Goal: Transaction & Acquisition: Purchase product/service

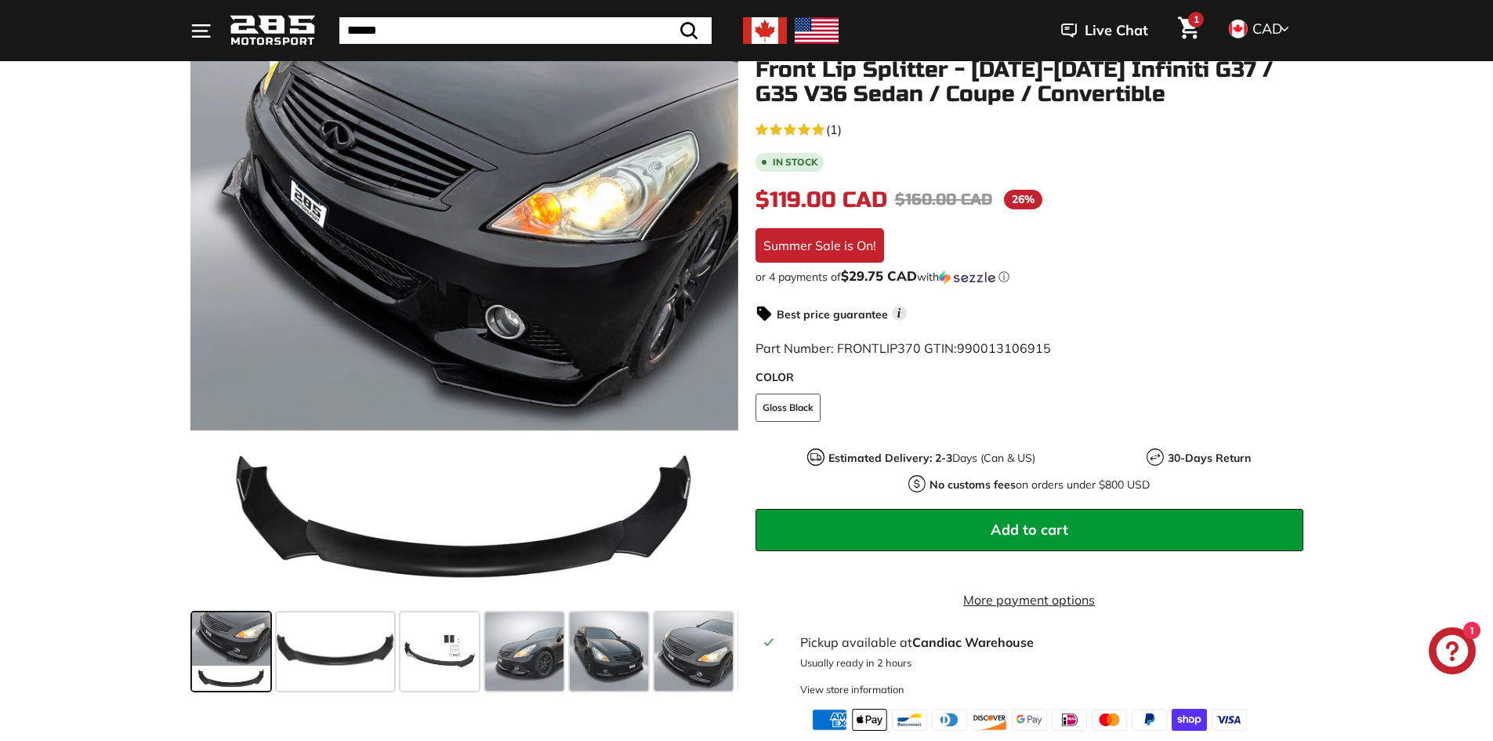
scroll to position [313, 0]
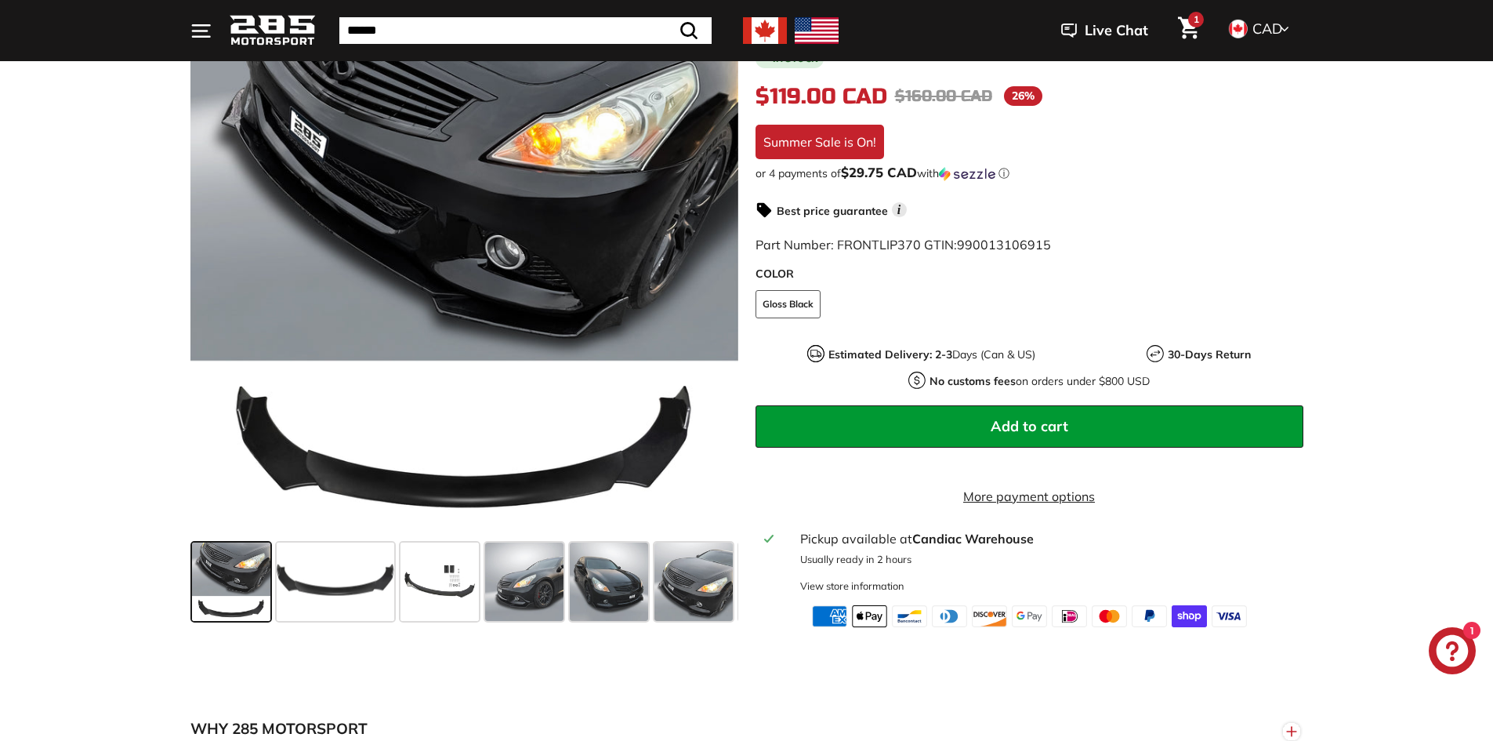
click at [1194, 27] on icon "Cart" at bounding box center [1188, 28] width 21 height 22
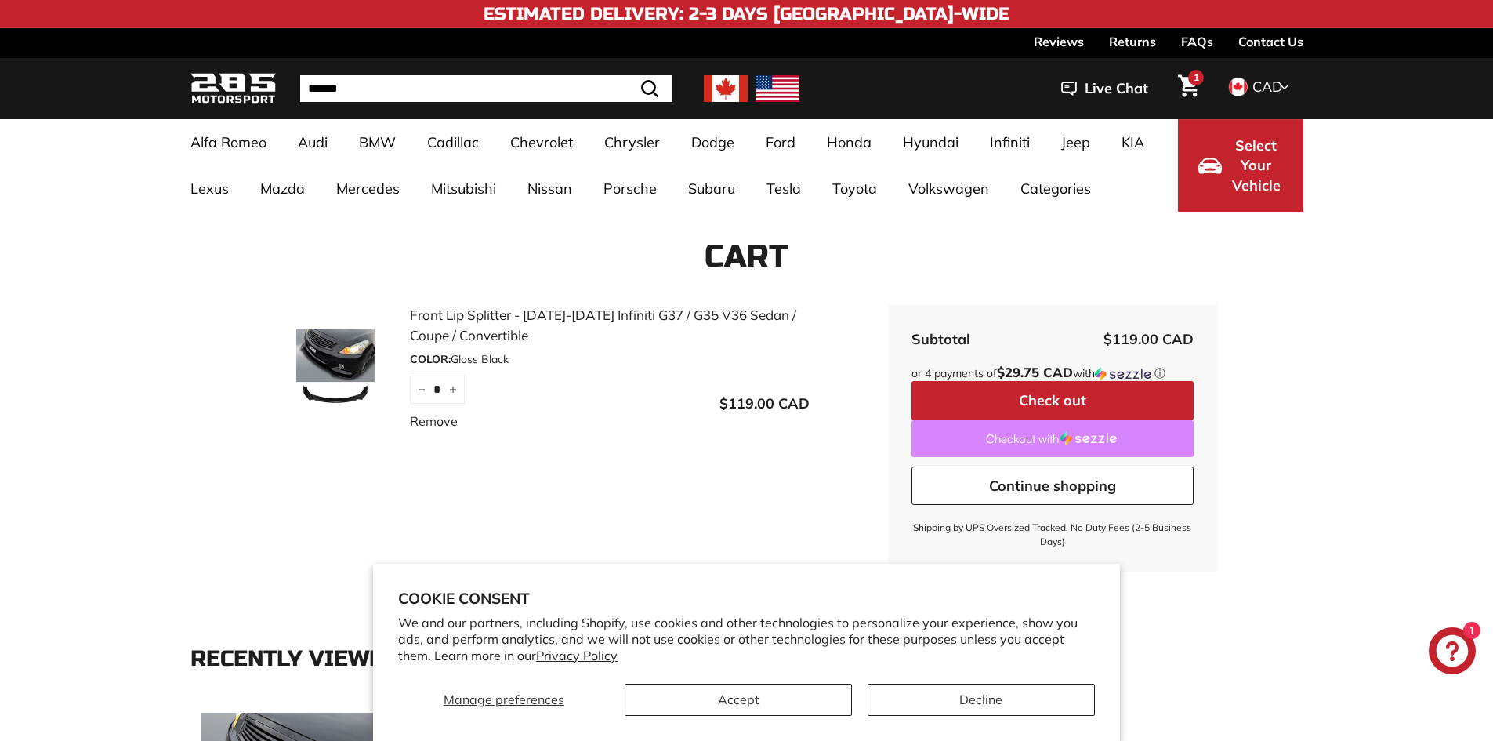
click at [1067, 432] on img at bounding box center [1088, 438] width 56 height 14
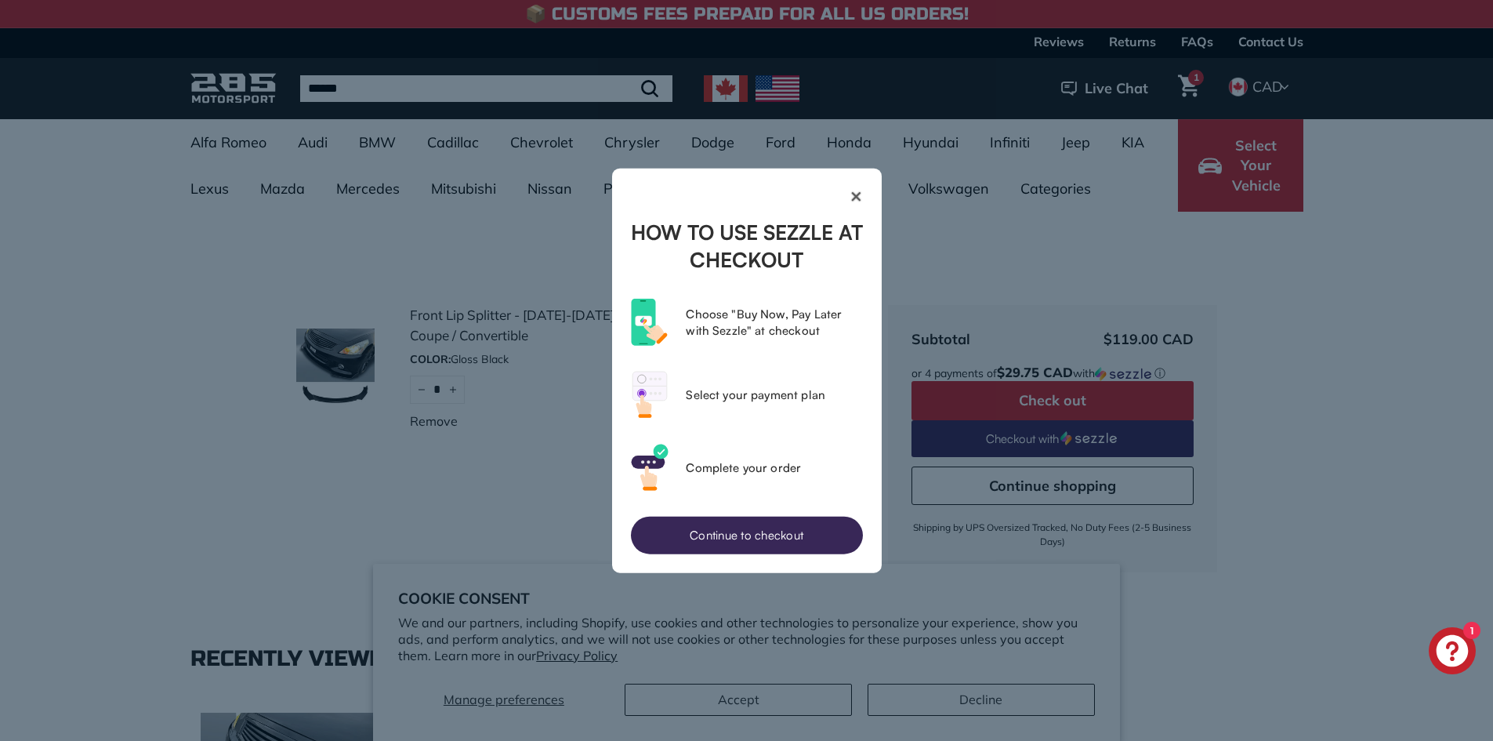
click at [863, 202] on button "✕" at bounding box center [747, 196] width 232 height 19
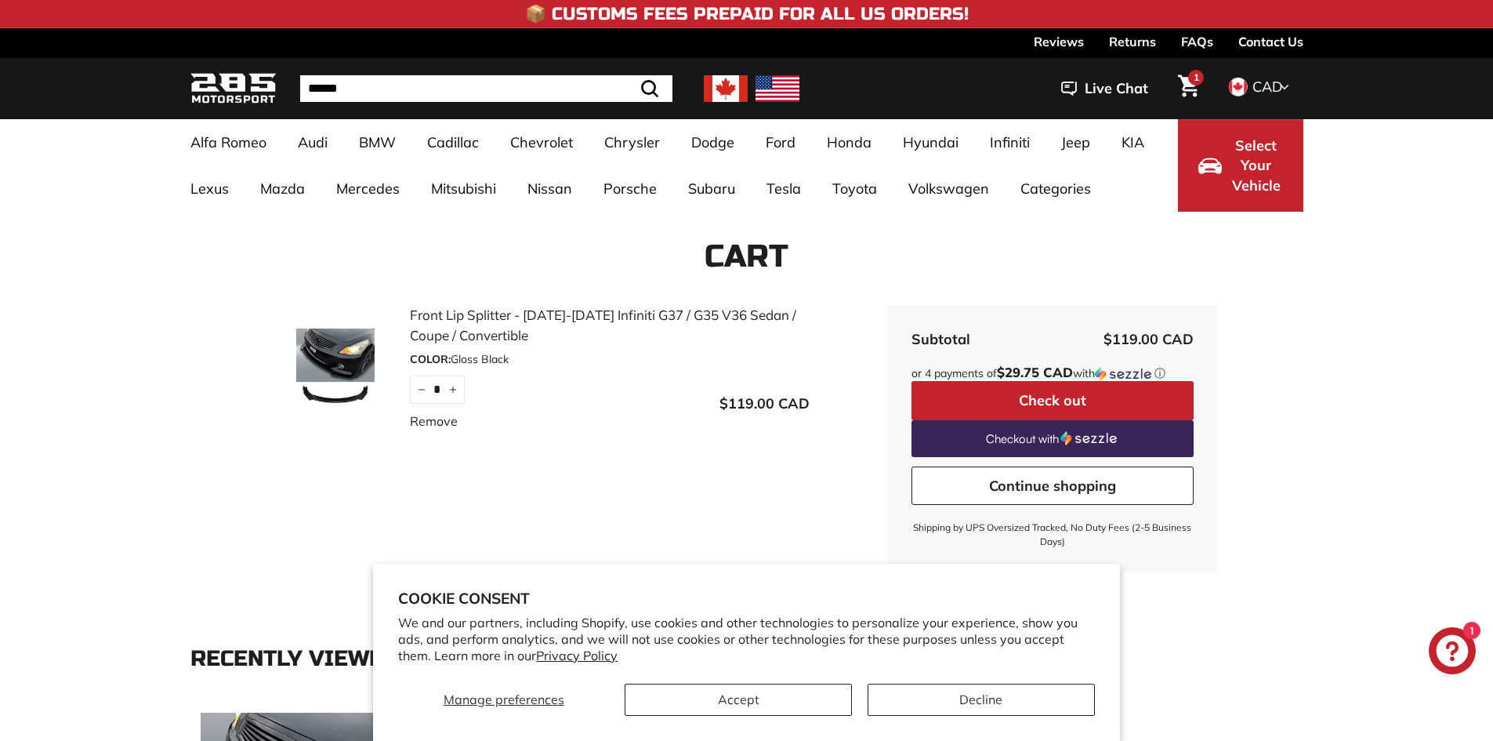
click at [535, 316] on link "Front Lip Splitter - [DATE]-[DATE] Infiniti G37 / G35 V36 Sedan / Coupe / Conve…" at bounding box center [610, 325] width 400 height 40
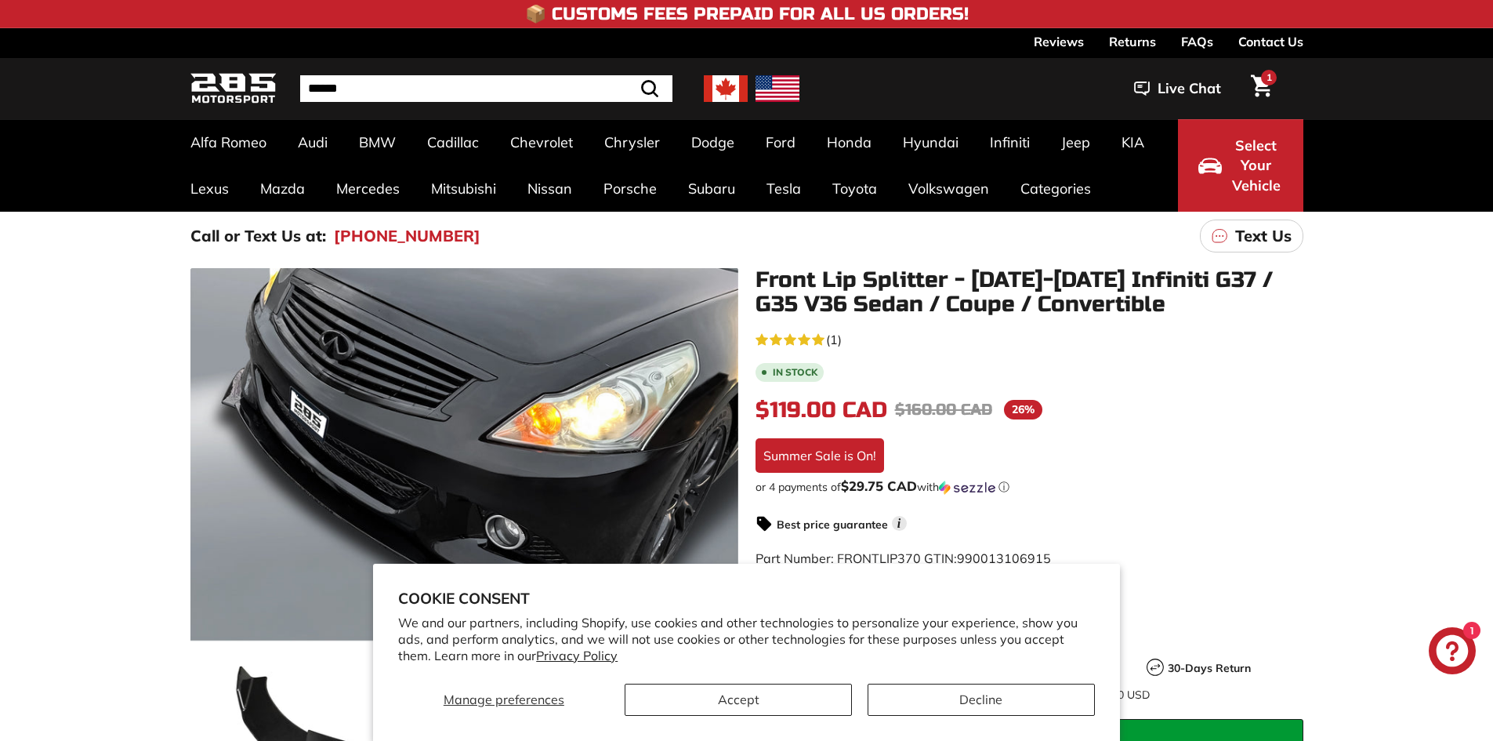
scroll to position [168, 0]
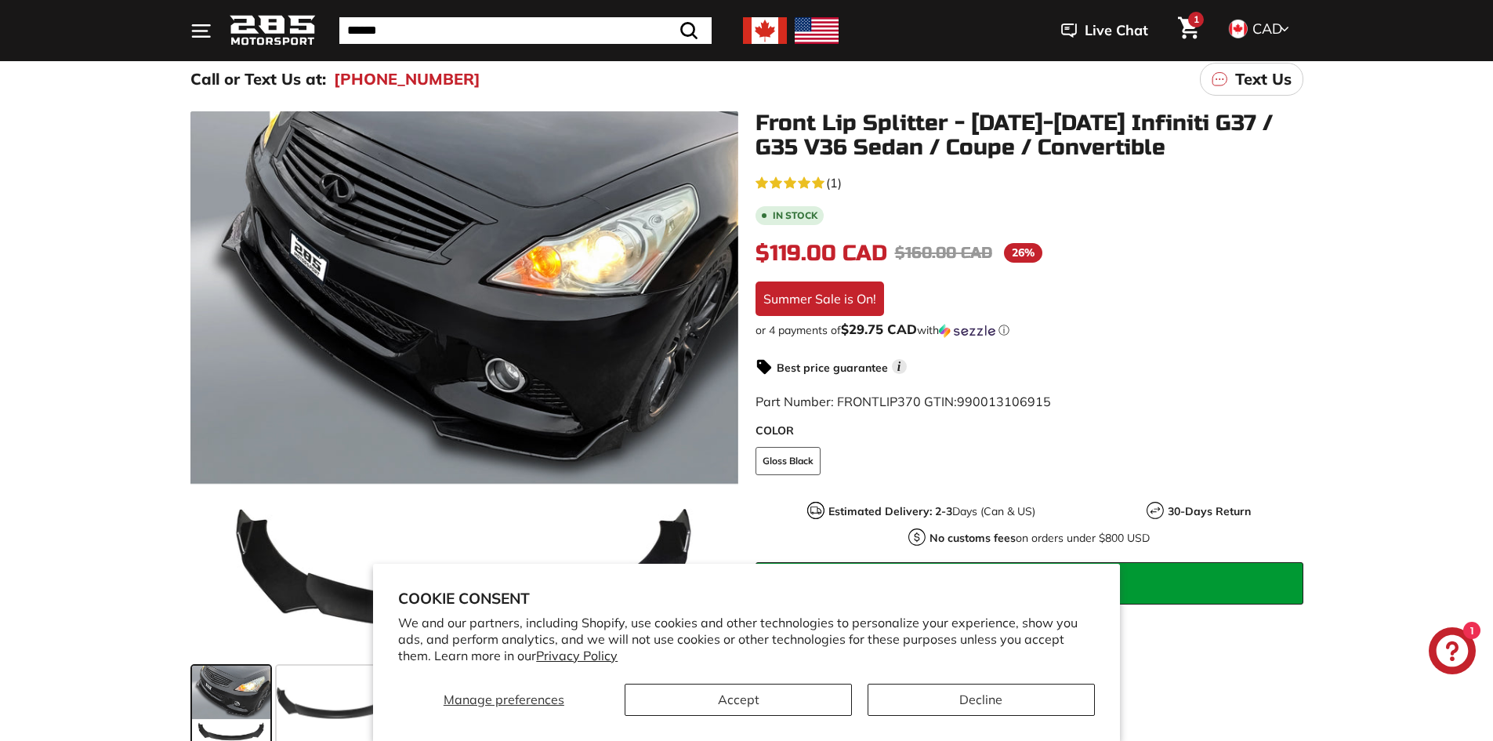
click at [813, 180] on icon "5.0 rating (1 votes)" at bounding box center [818, 182] width 13 height 13
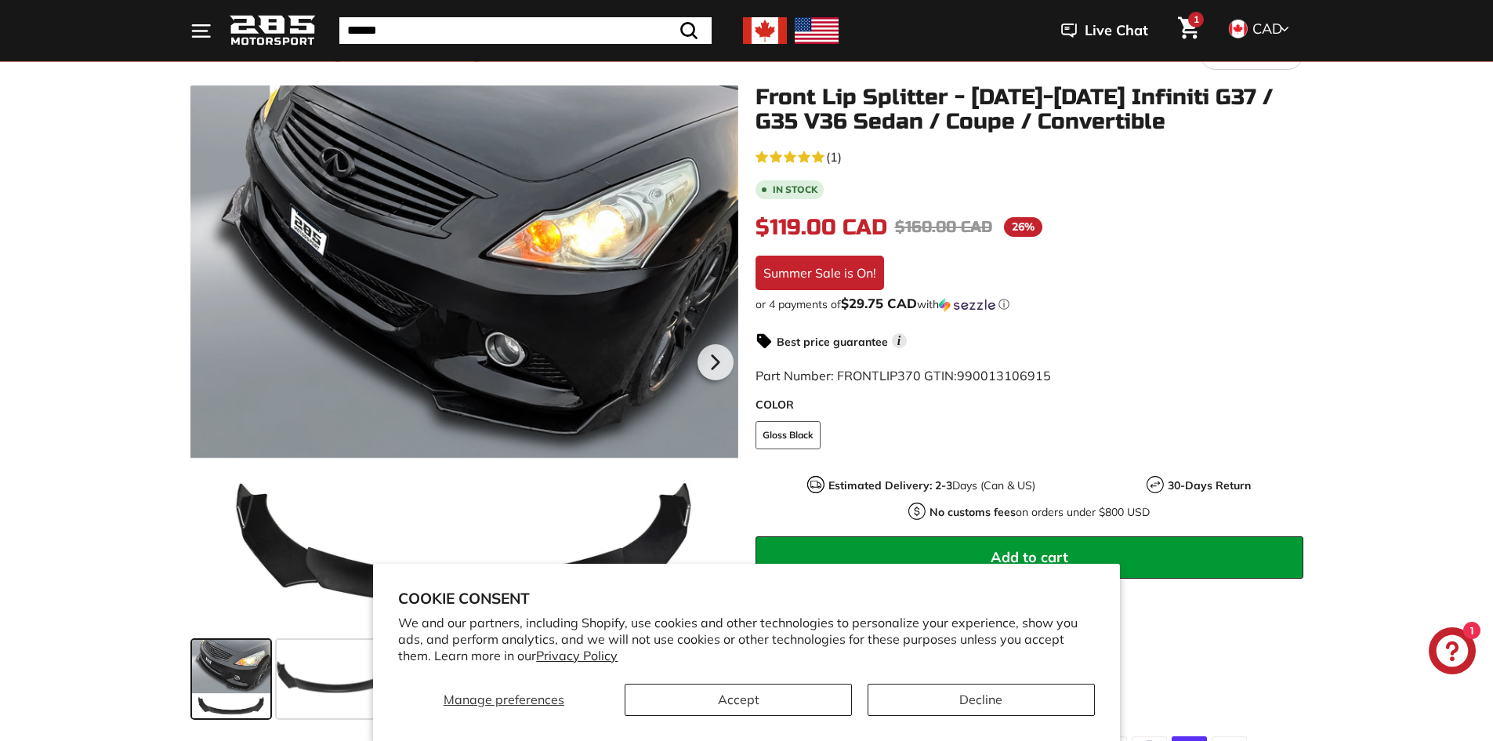
scroll to position [286, 0]
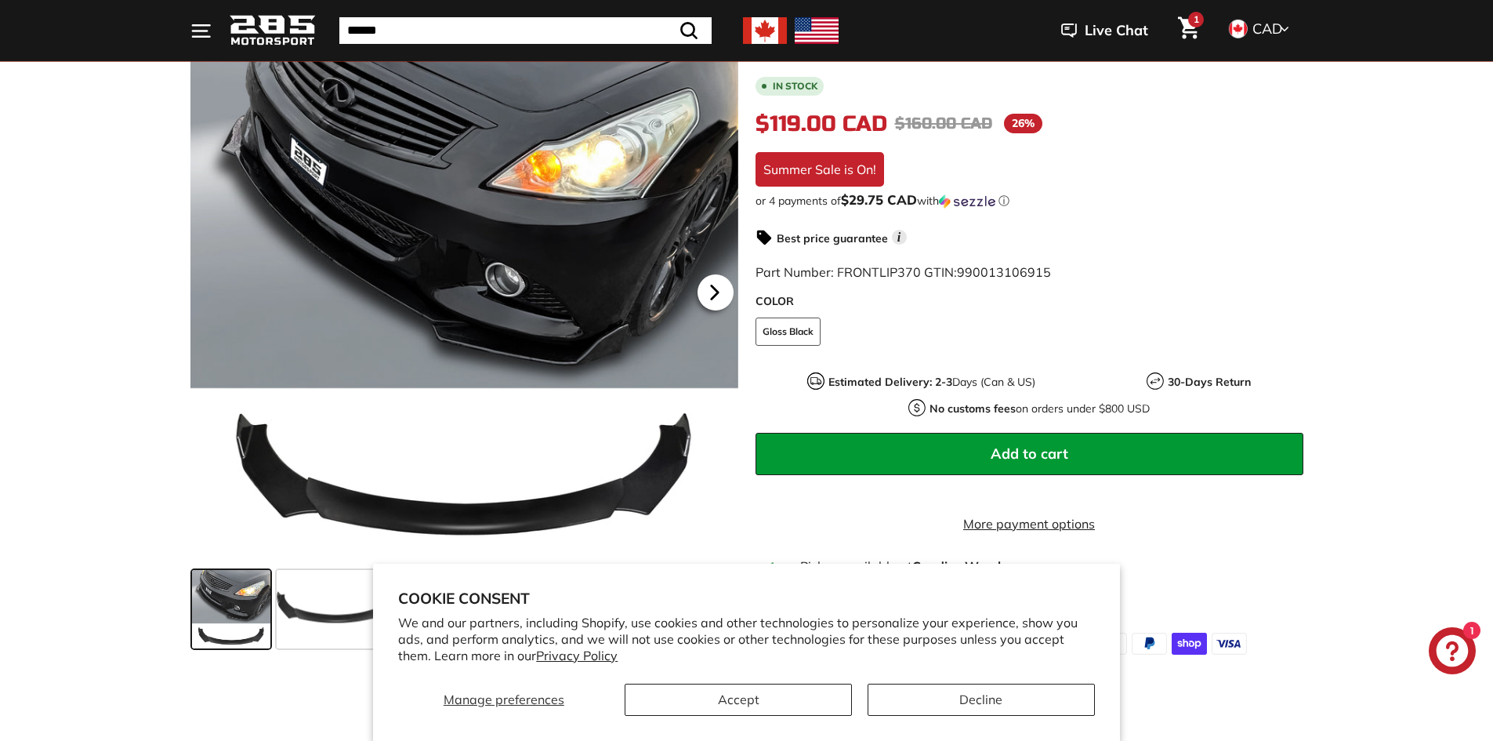
click at [733, 284] on div at bounding box center [715, 292] width 45 height 44
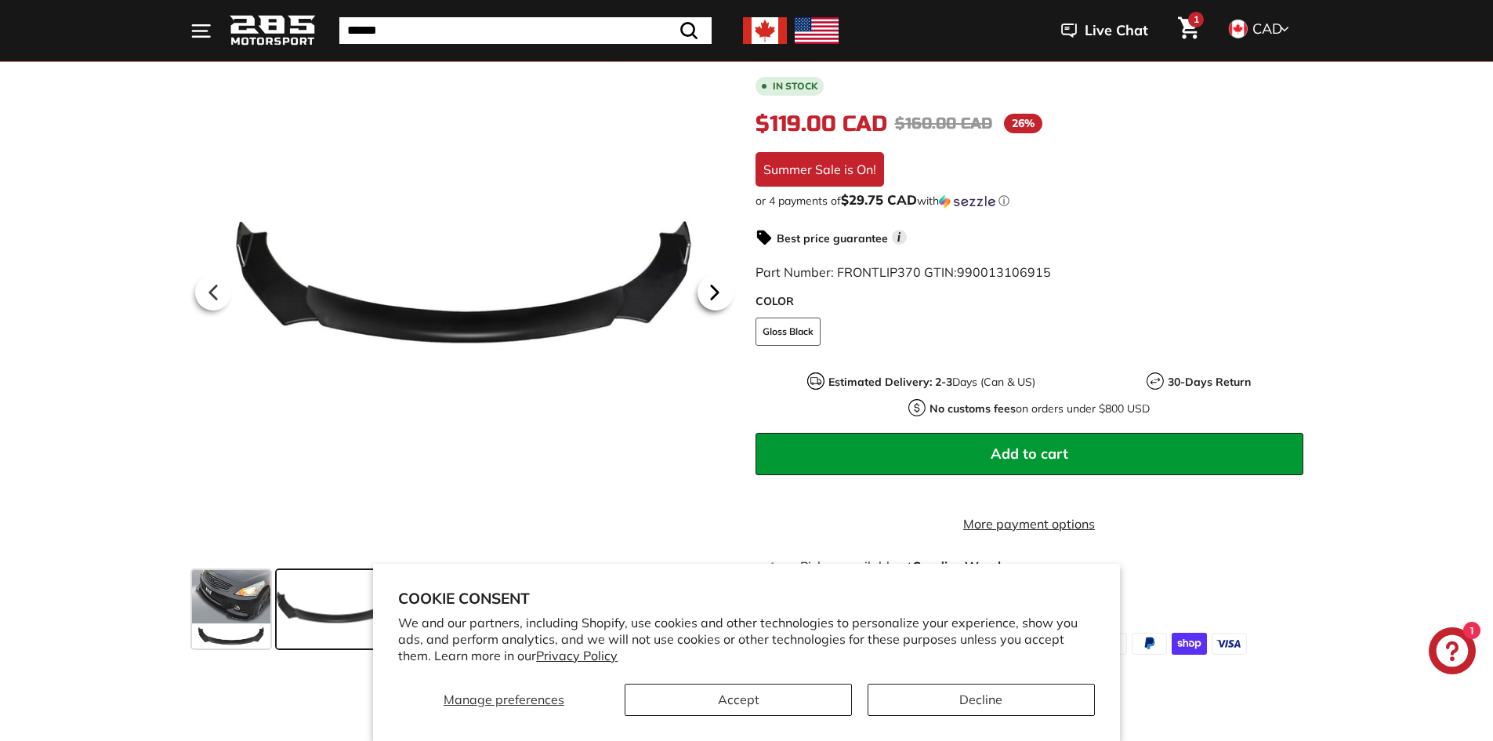
click at [733, 284] on div at bounding box center [715, 292] width 45 height 44
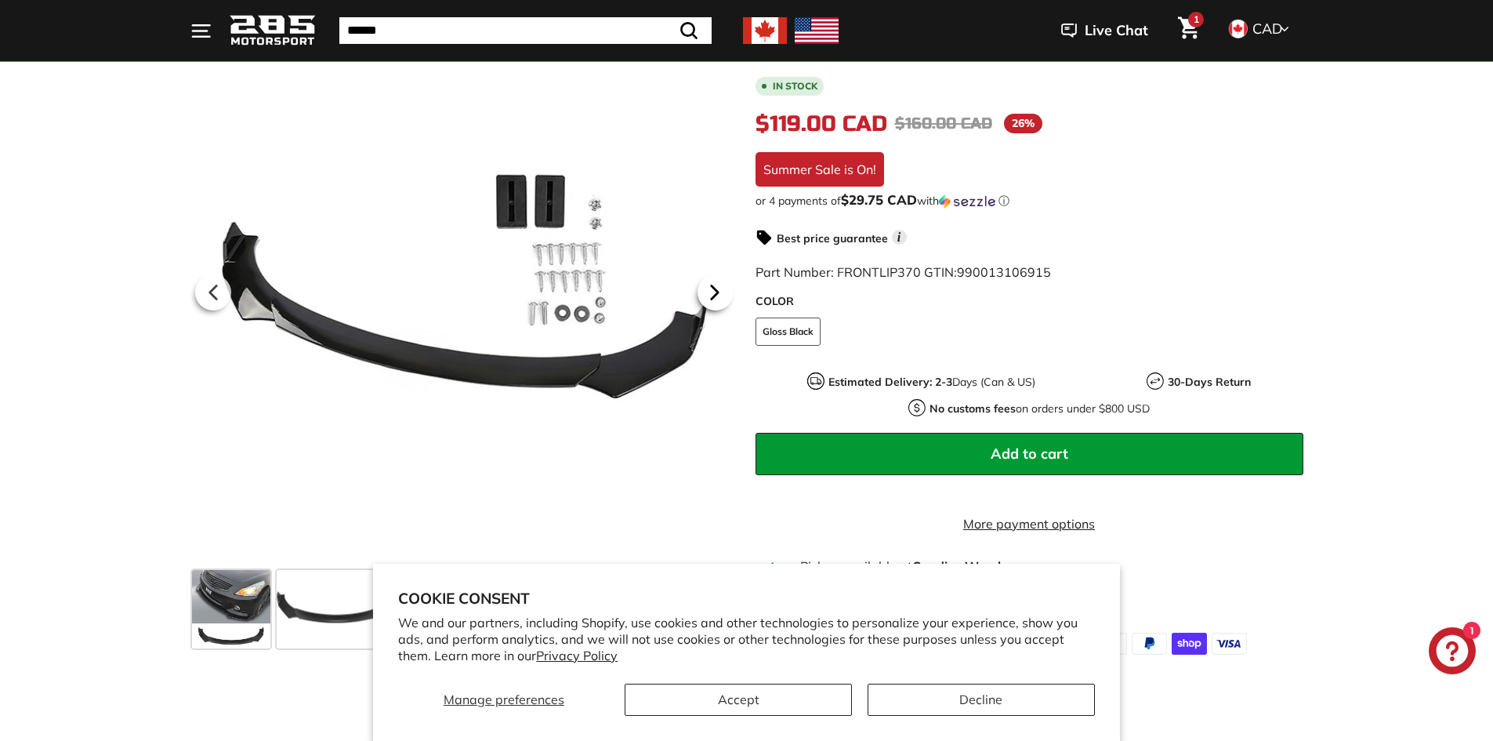
click at [733, 284] on div at bounding box center [715, 292] width 45 height 44
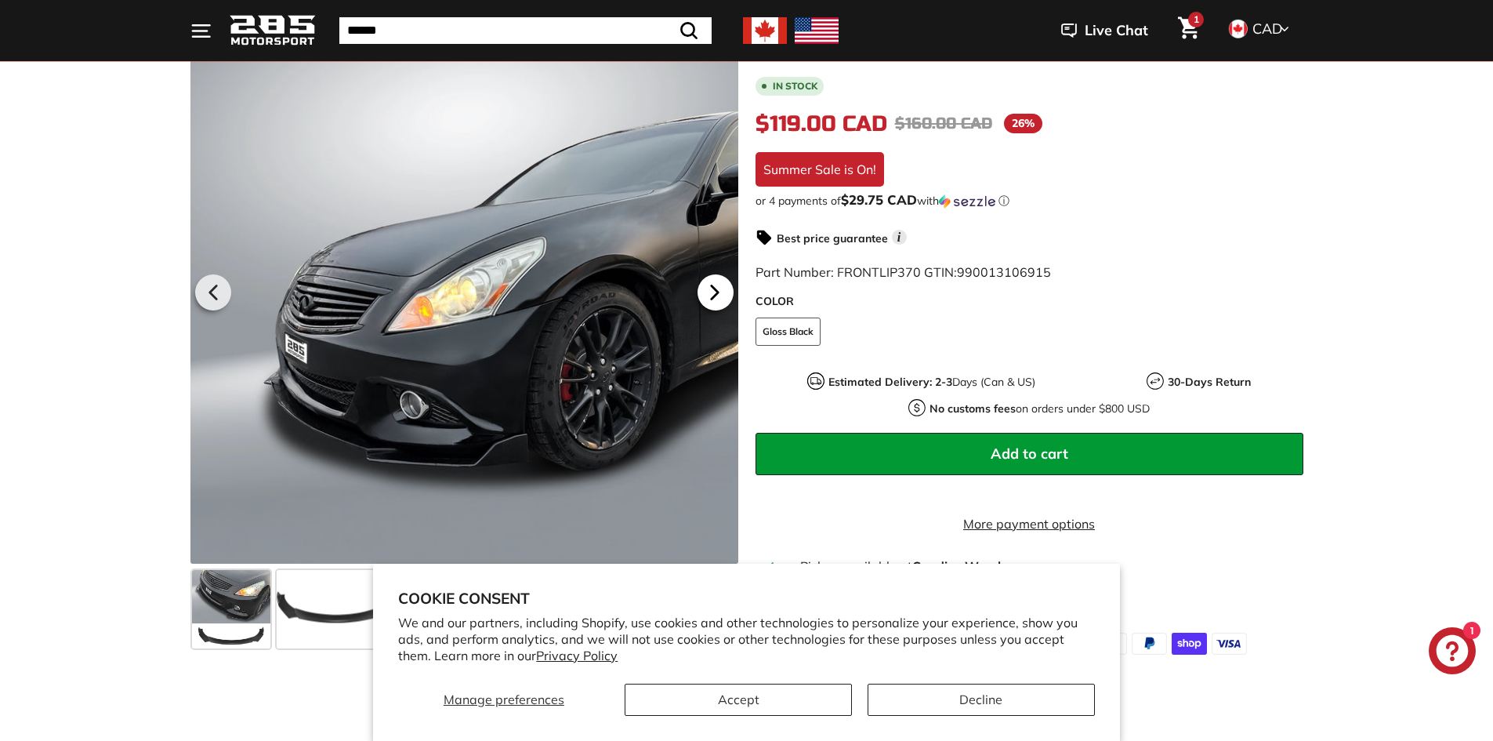
click at [733, 284] on div at bounding box center [715, 292] width 45 height 44
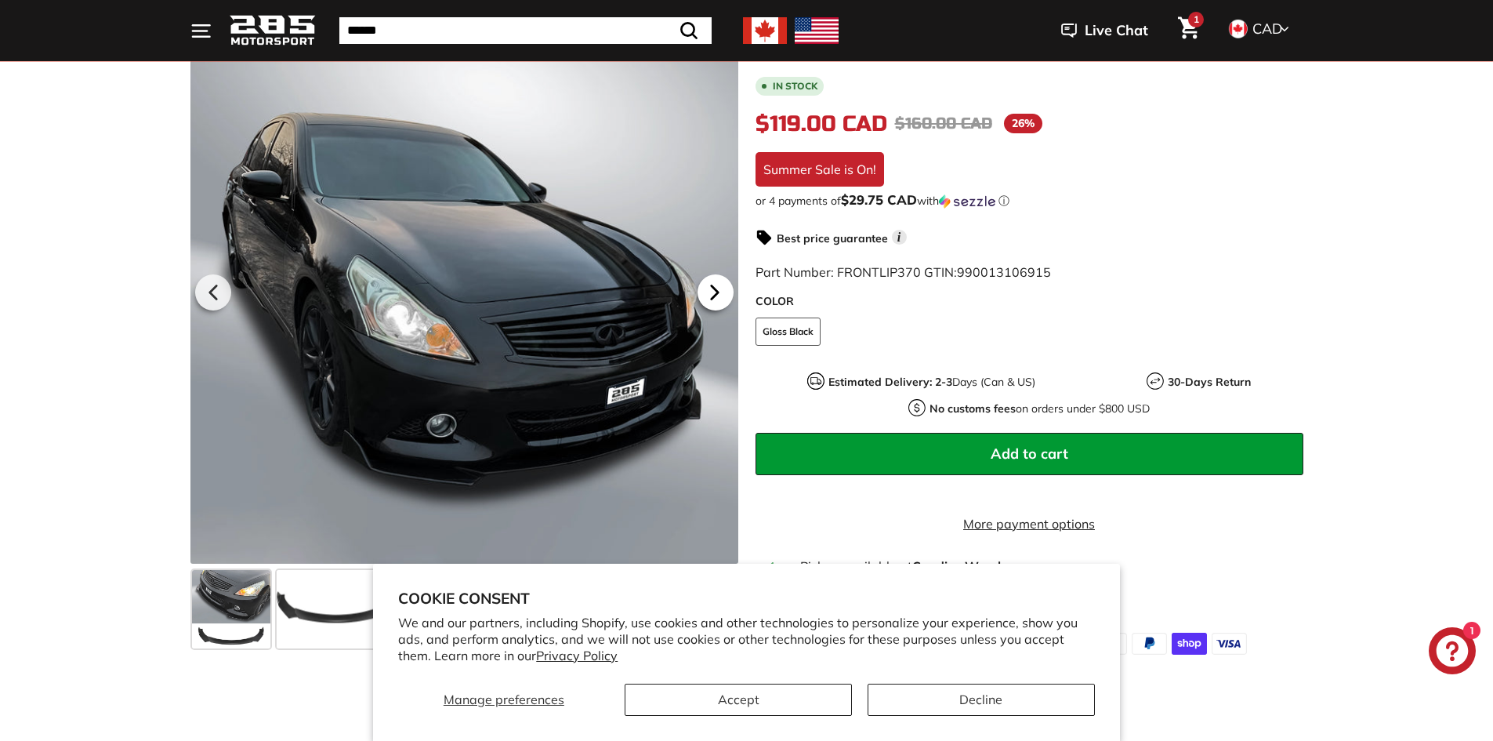
click at [733, 284] on div at bounding box center [715, 292] width 45 height 44
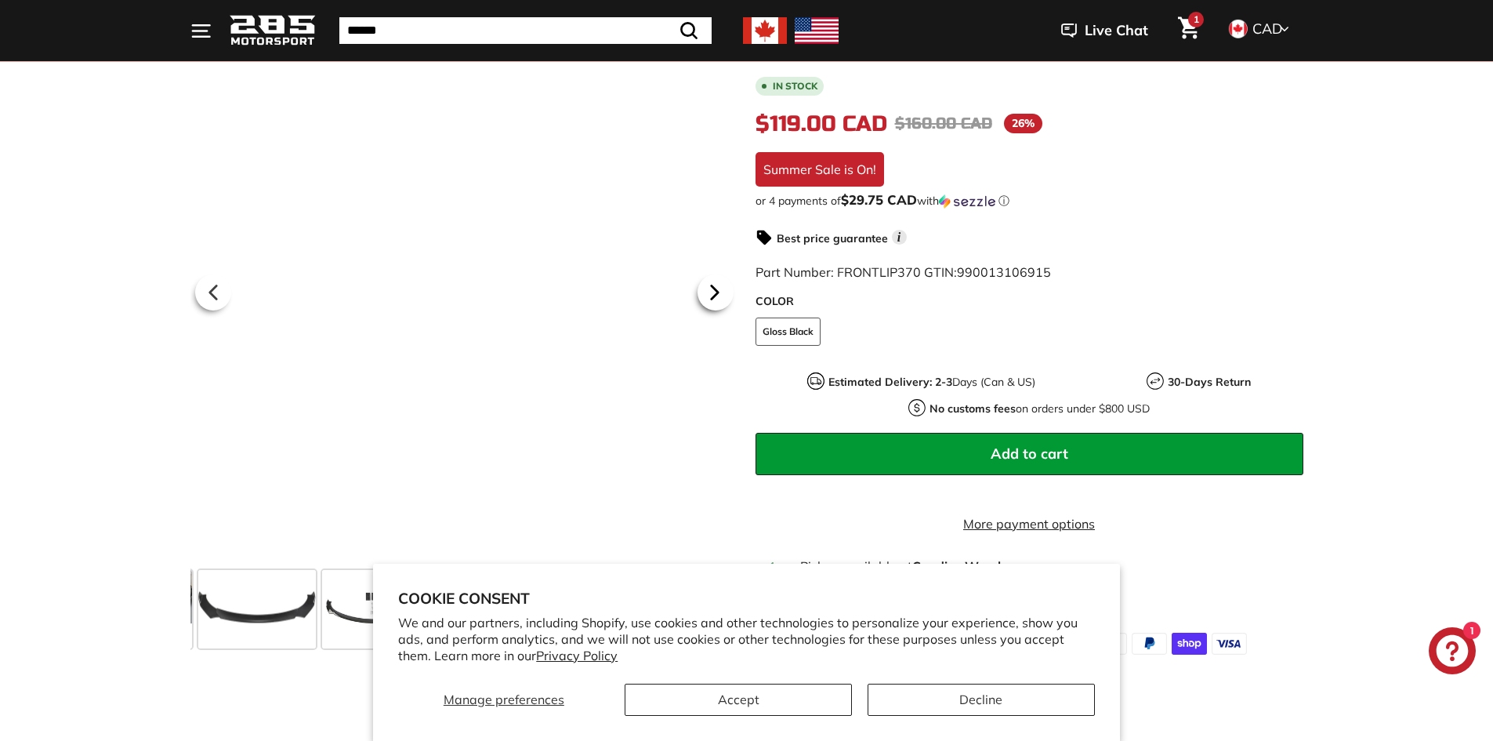
scroll to position [0, 82]
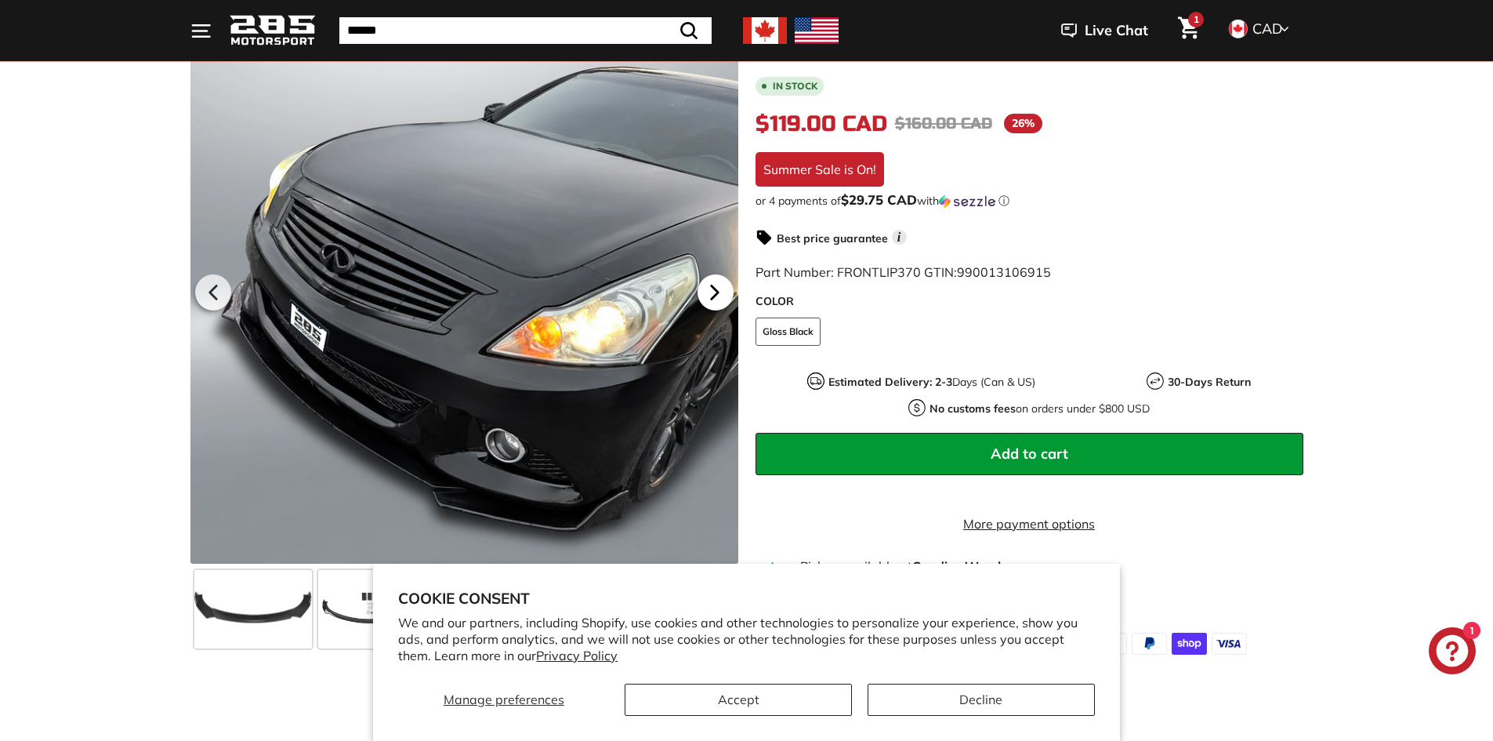
click at [733, 284] on div at bounding box center [715, 292] width 45 height 44
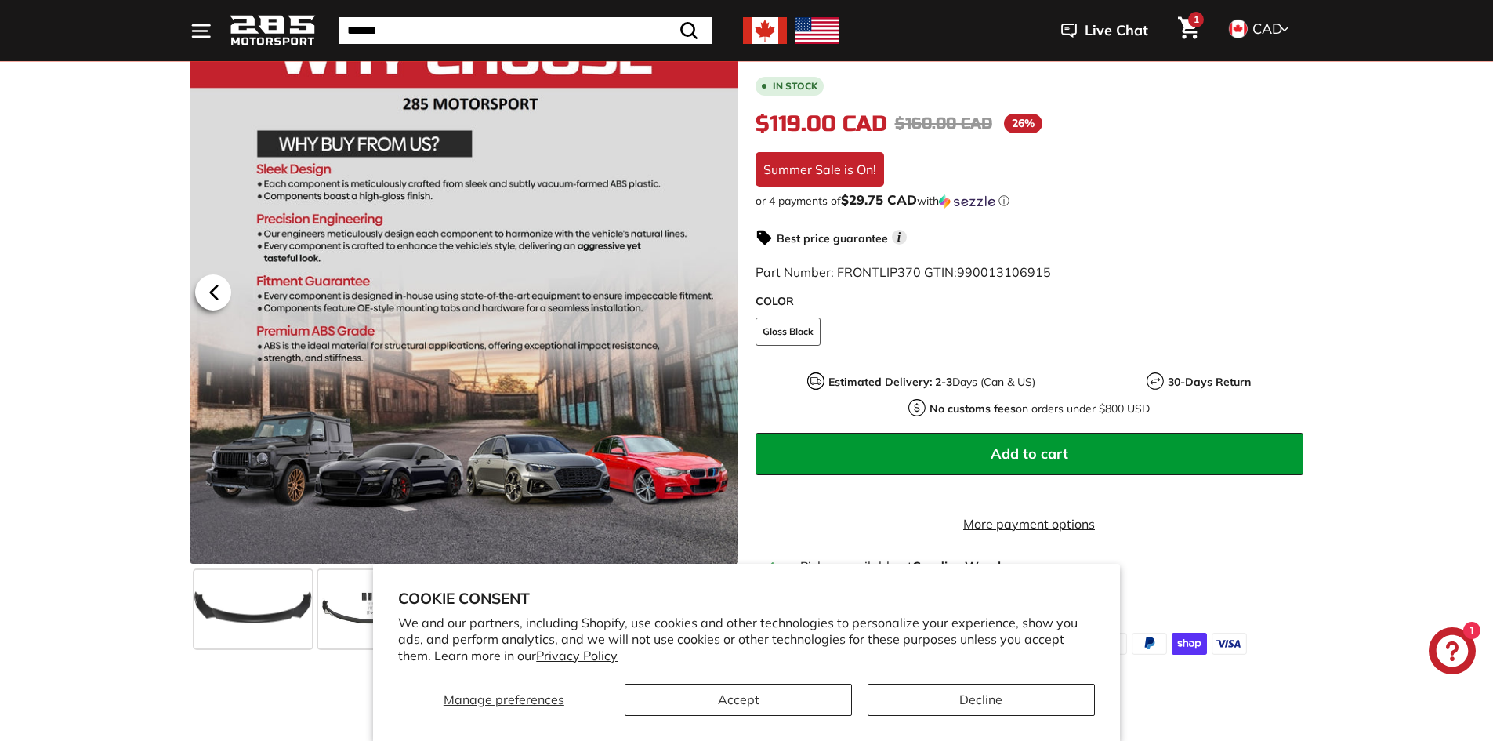
click at [224, 288] on icon at bounding box center [214, 292] width 36 height 36
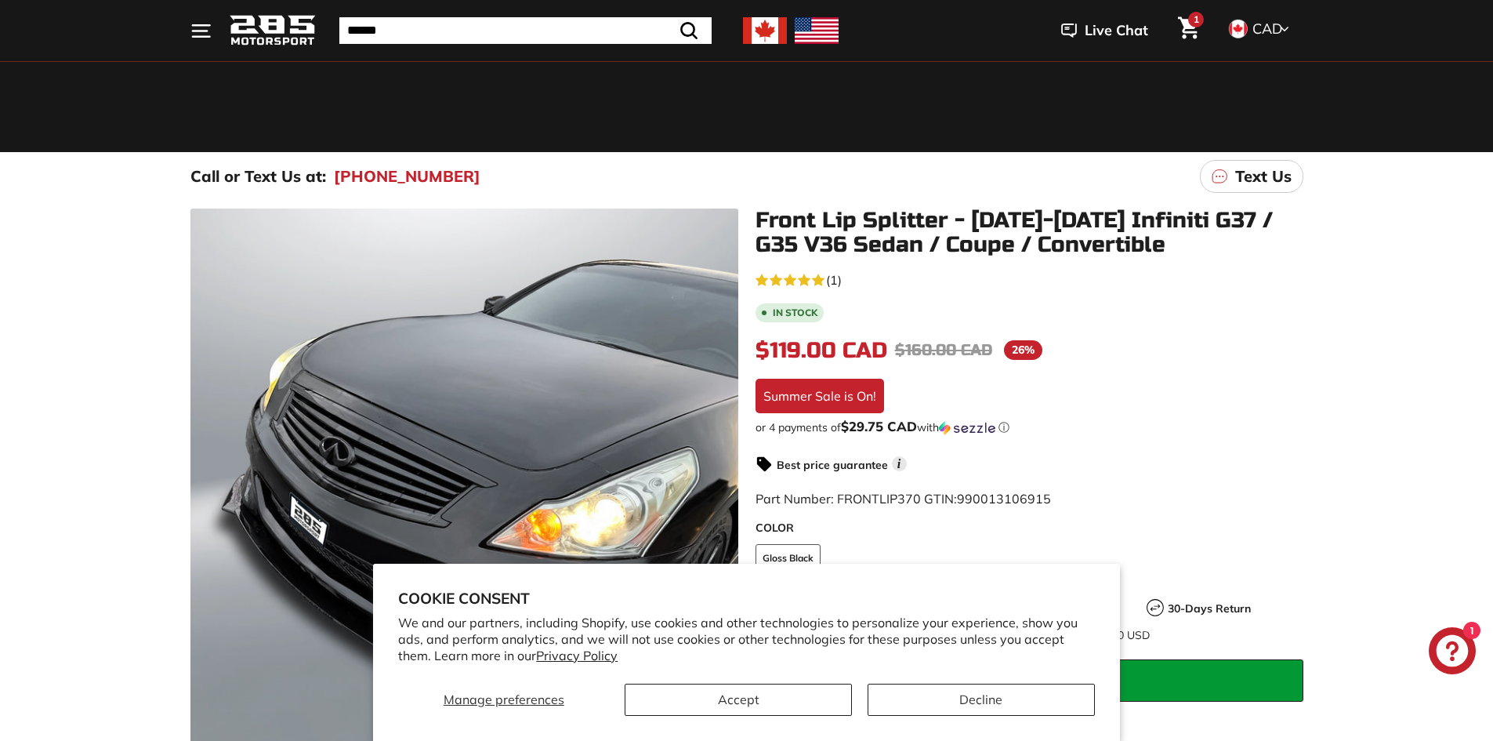
scroll to position [235, 0]
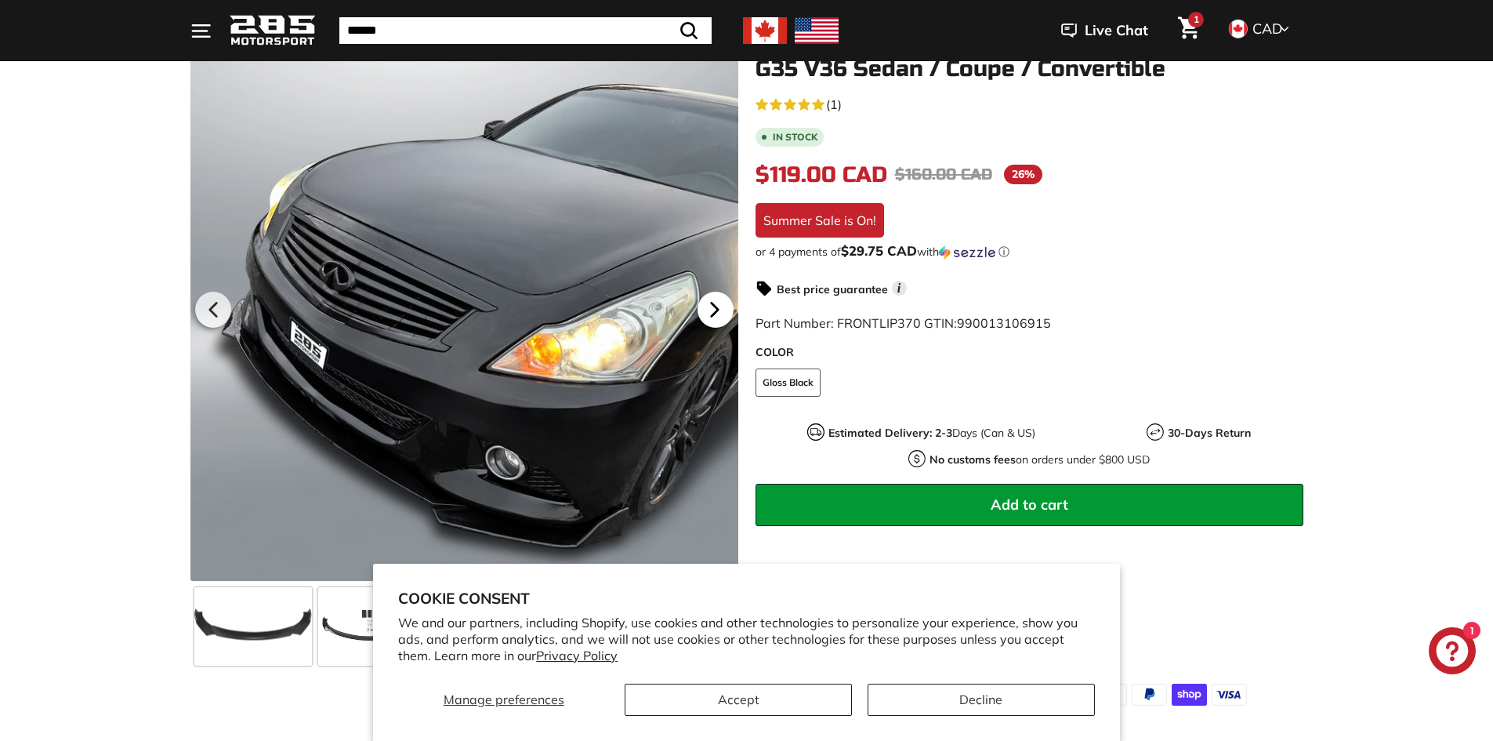
click at [730, 318] on icon at bounding box center [715, 310] width 36 height 36
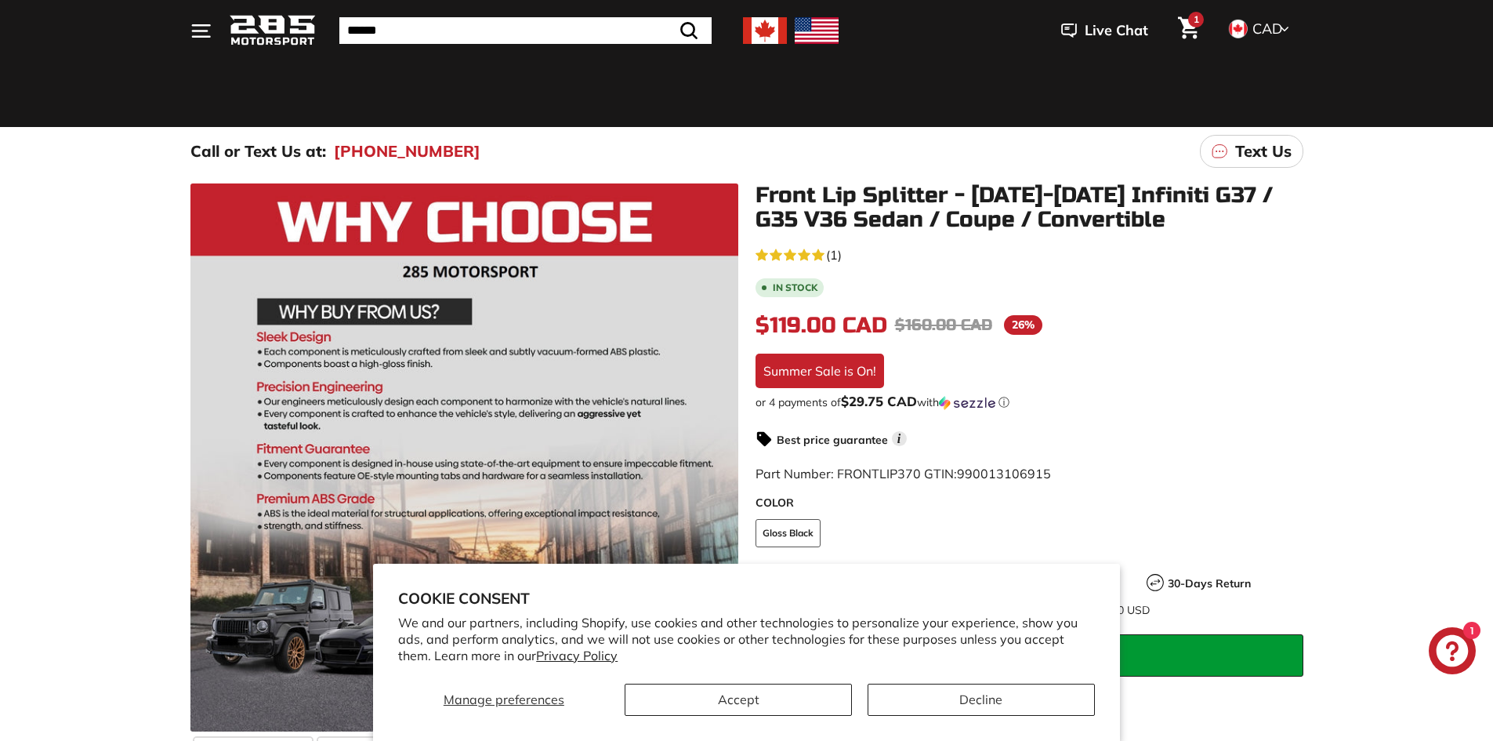
scroll to position [78, 0]
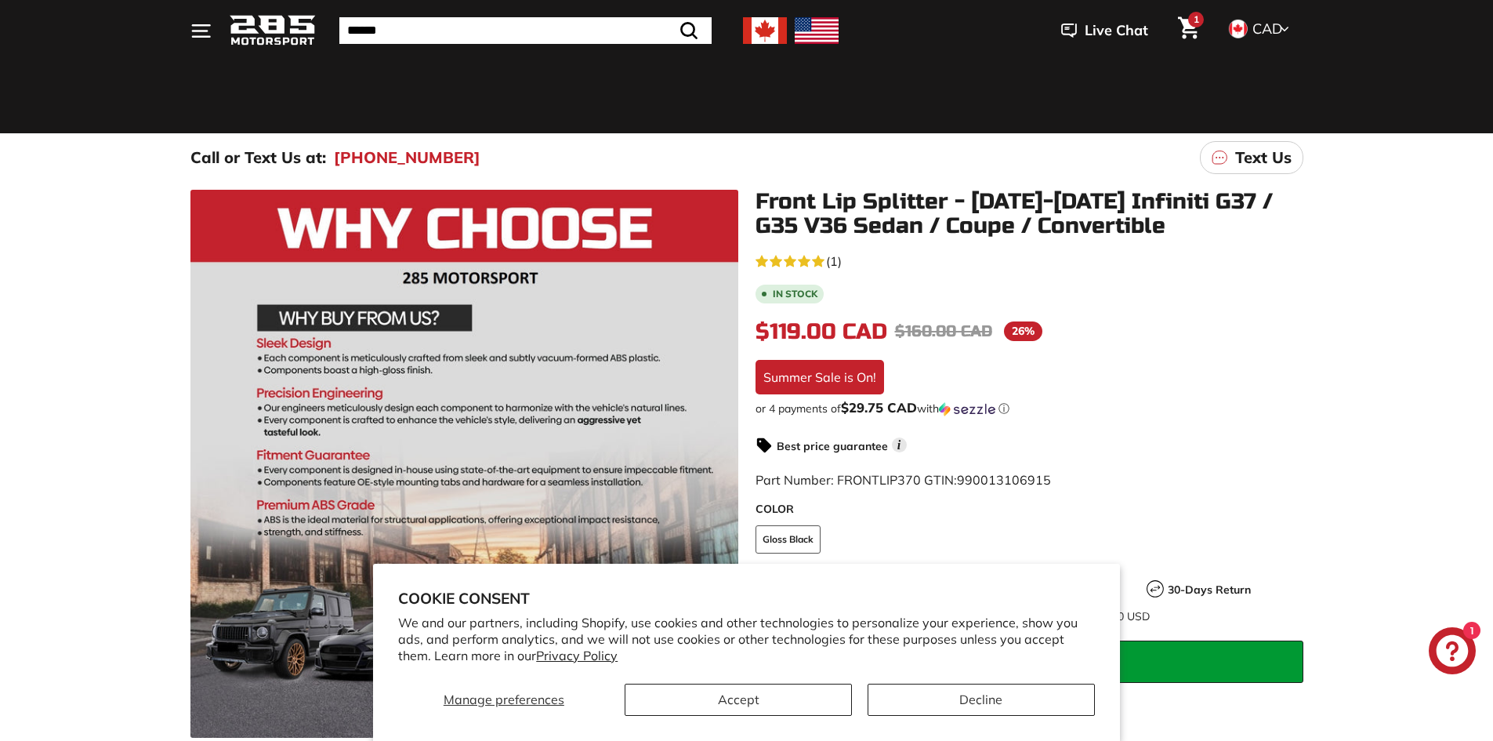
click at [849, 262] on div "5.0 rating (1 votes) (1)" at bounding box center [1029, 260] width 548 height 20
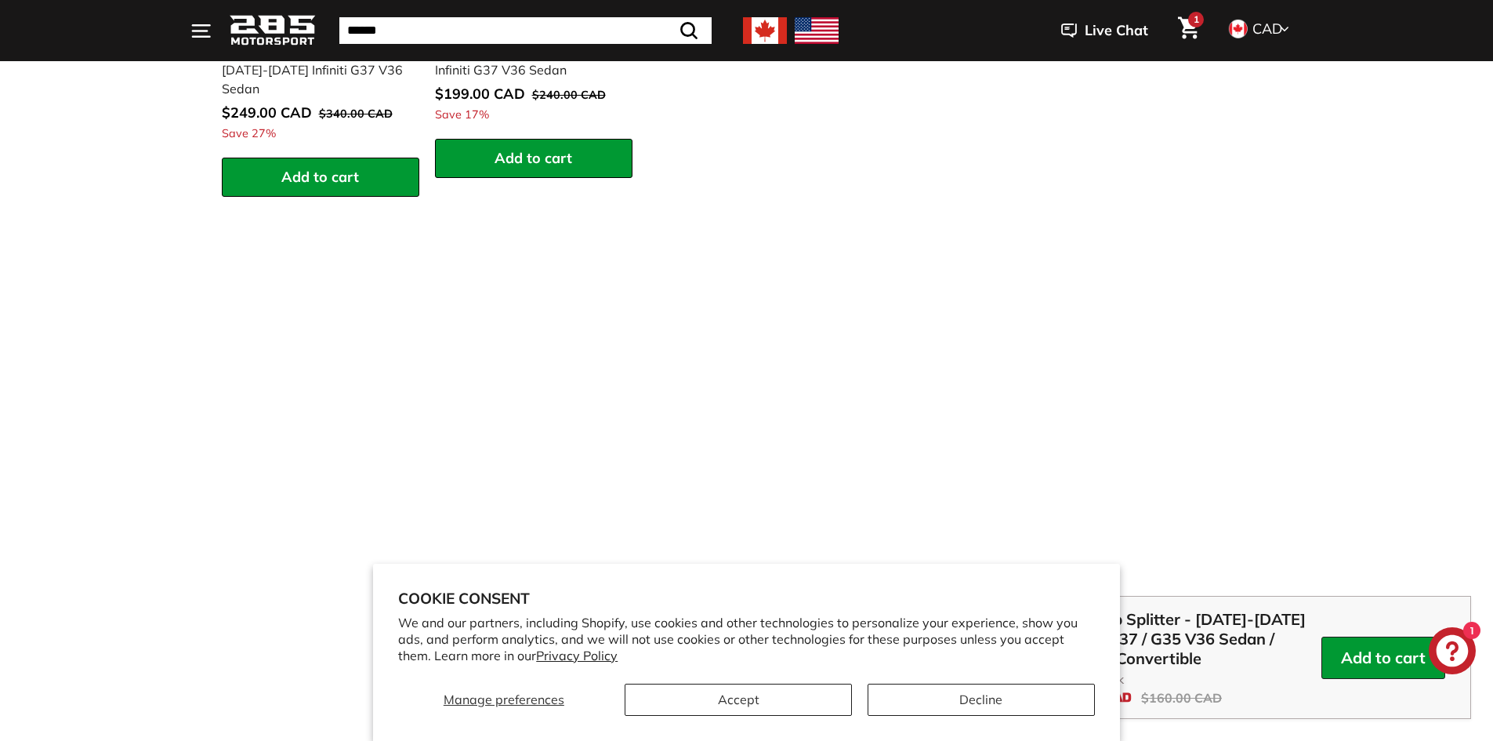
scroll to position [1469, 0]
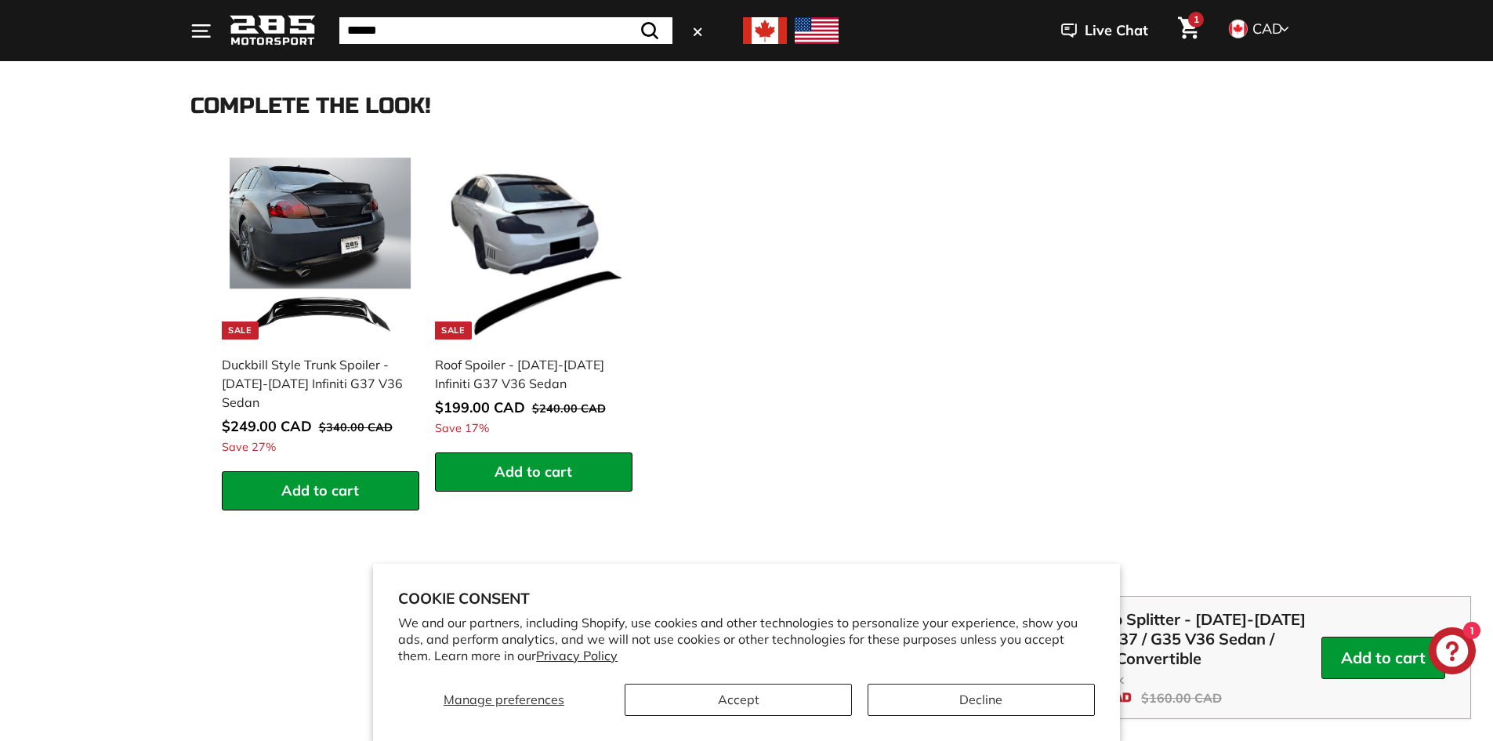
click at [395, 25] on input "Search" at bounding box center [505, 30] width 333 height 27
type input "**********"
click at [627, 17] on button ".cls-1{fill:none;stroke:#000;stroke-miterlimit:10;stroke-width:2px} Search" at bounding box center [649, 30] width 45 height 27
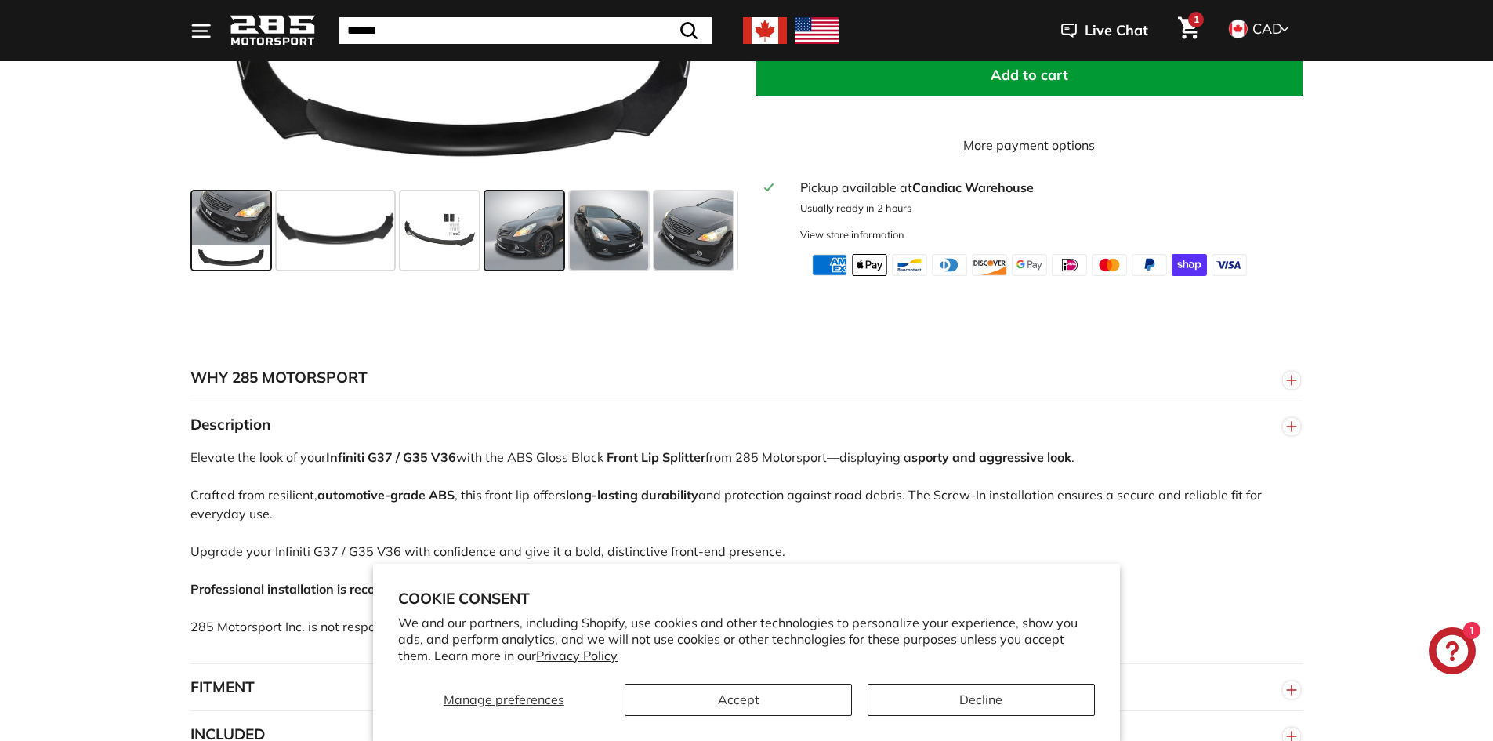
scroll to position [750, 0]
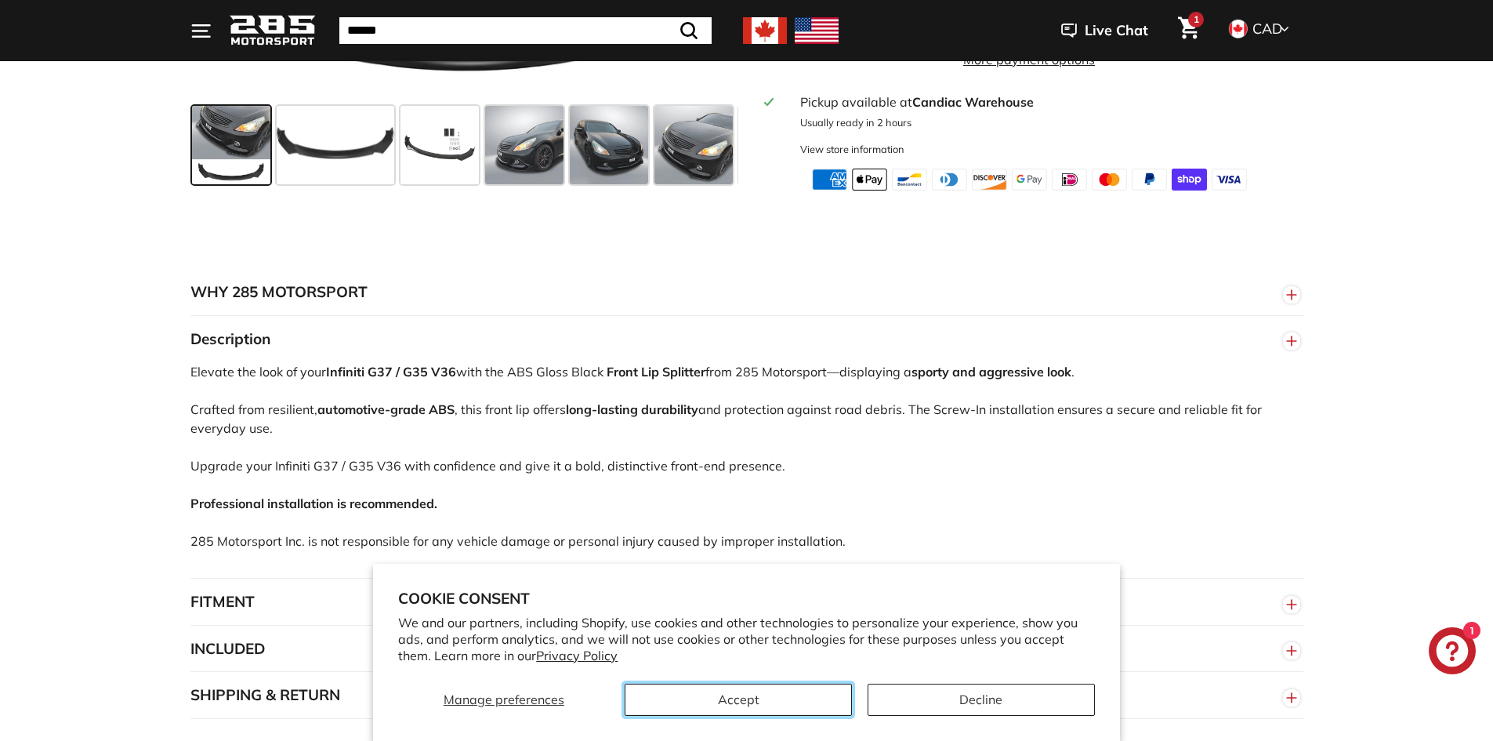
click at [829, 694] on button "Accept" at bounding box center [738, 699] width 227 height 32
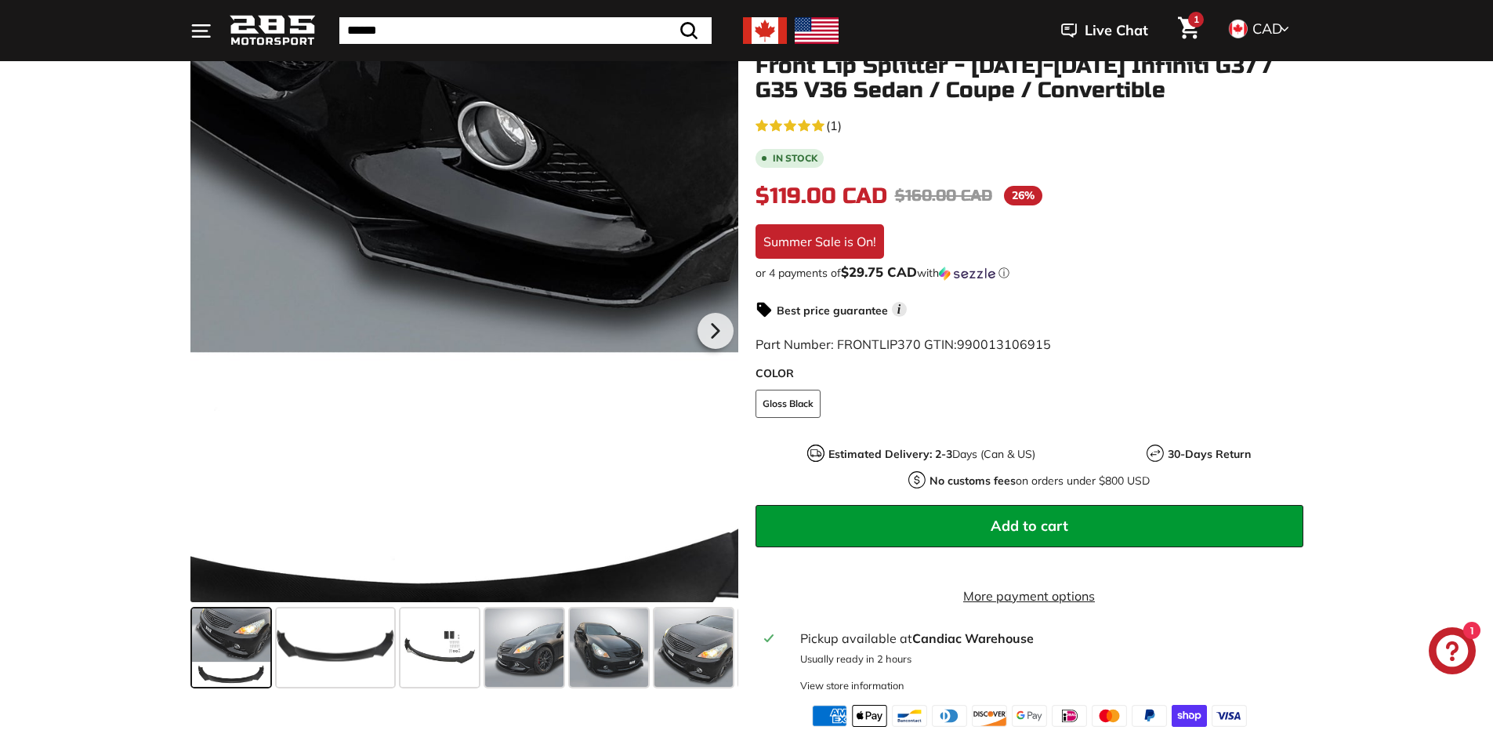
scroll to position [358, 0]
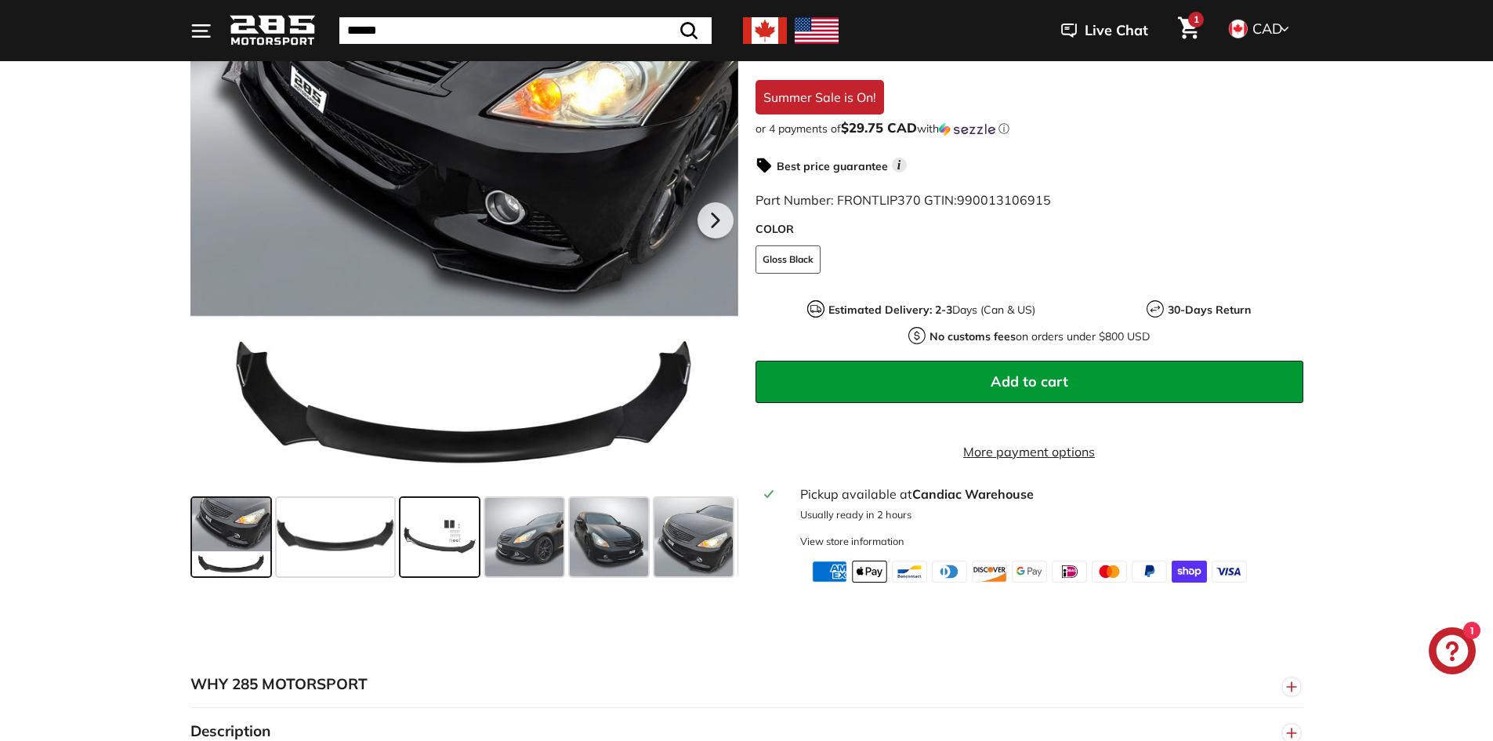
click at [448, 547] on span at bounding box center [439, 537] width 78 height 78
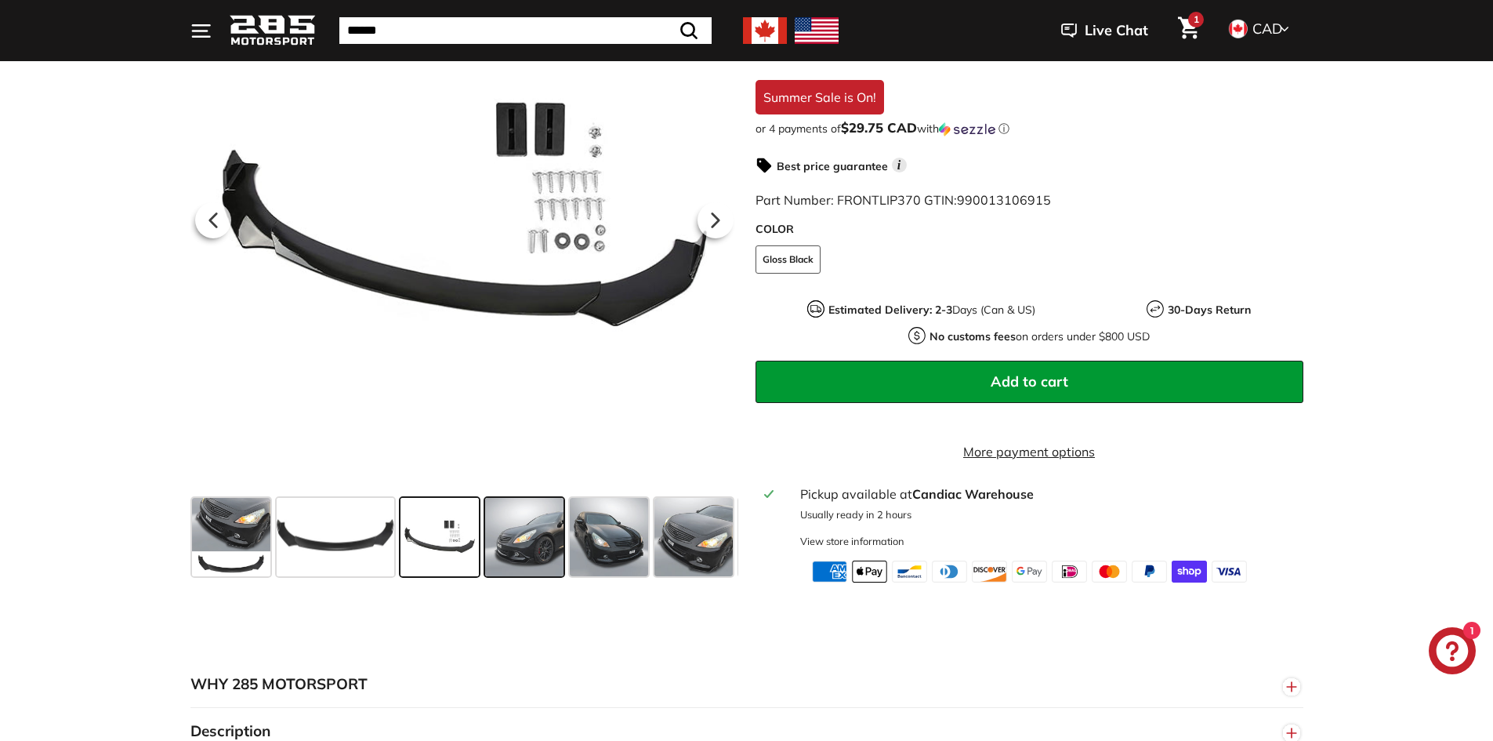
click at [534, 564] on span at bounding box center [524, 537] width 78 height 78
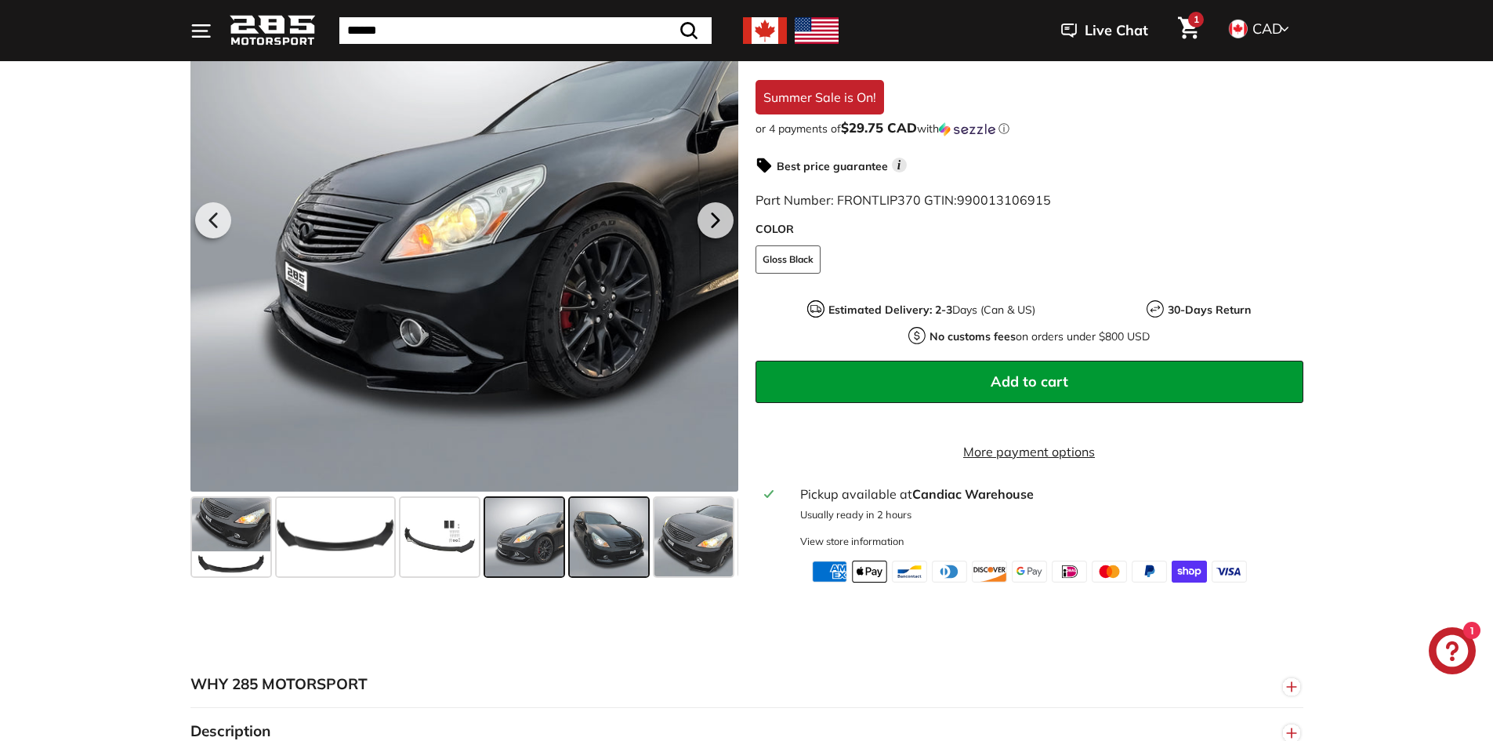
click at [580, 562] on span at bounding box center [609, 537] width 78 height 78
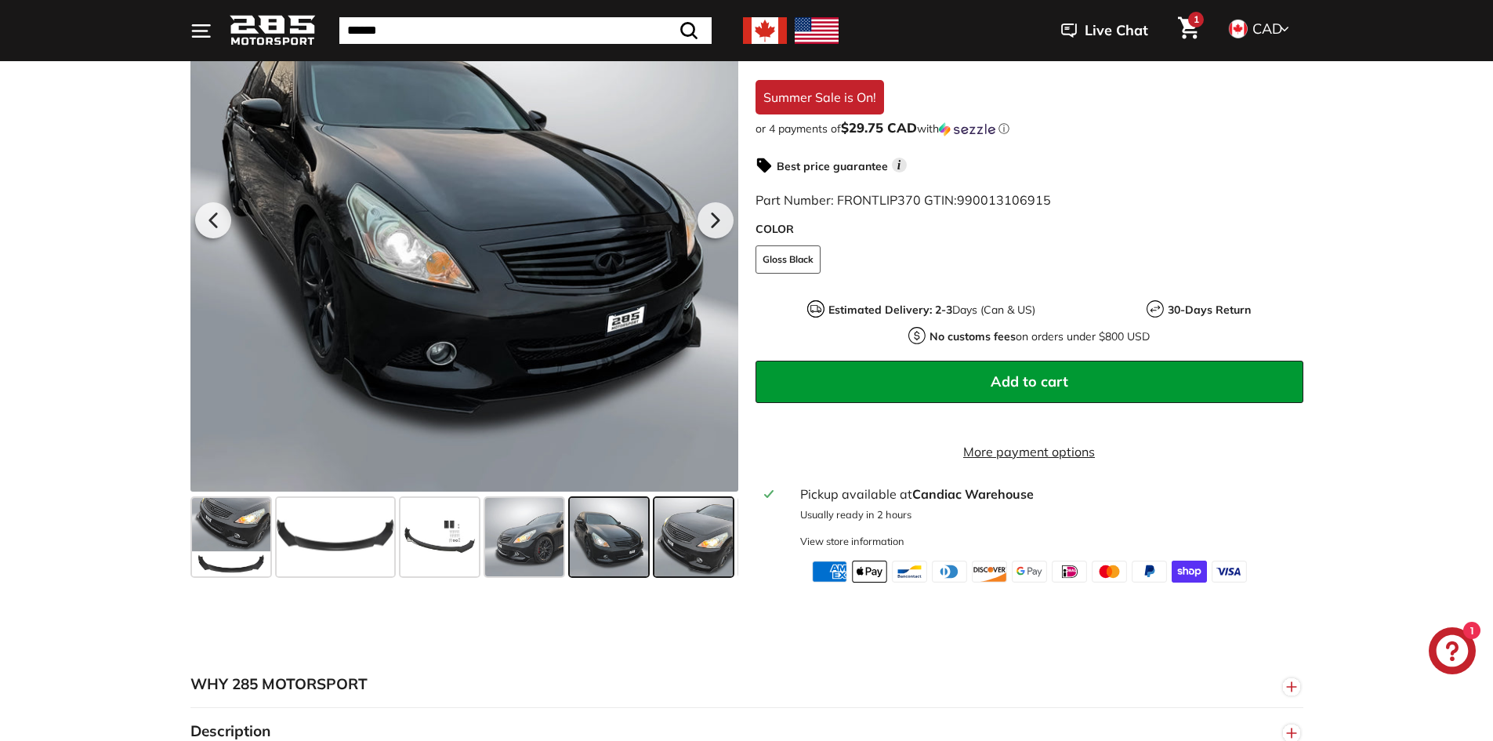
click at [717, 551] on span at bounding box center [693, 537] width 78 height 78
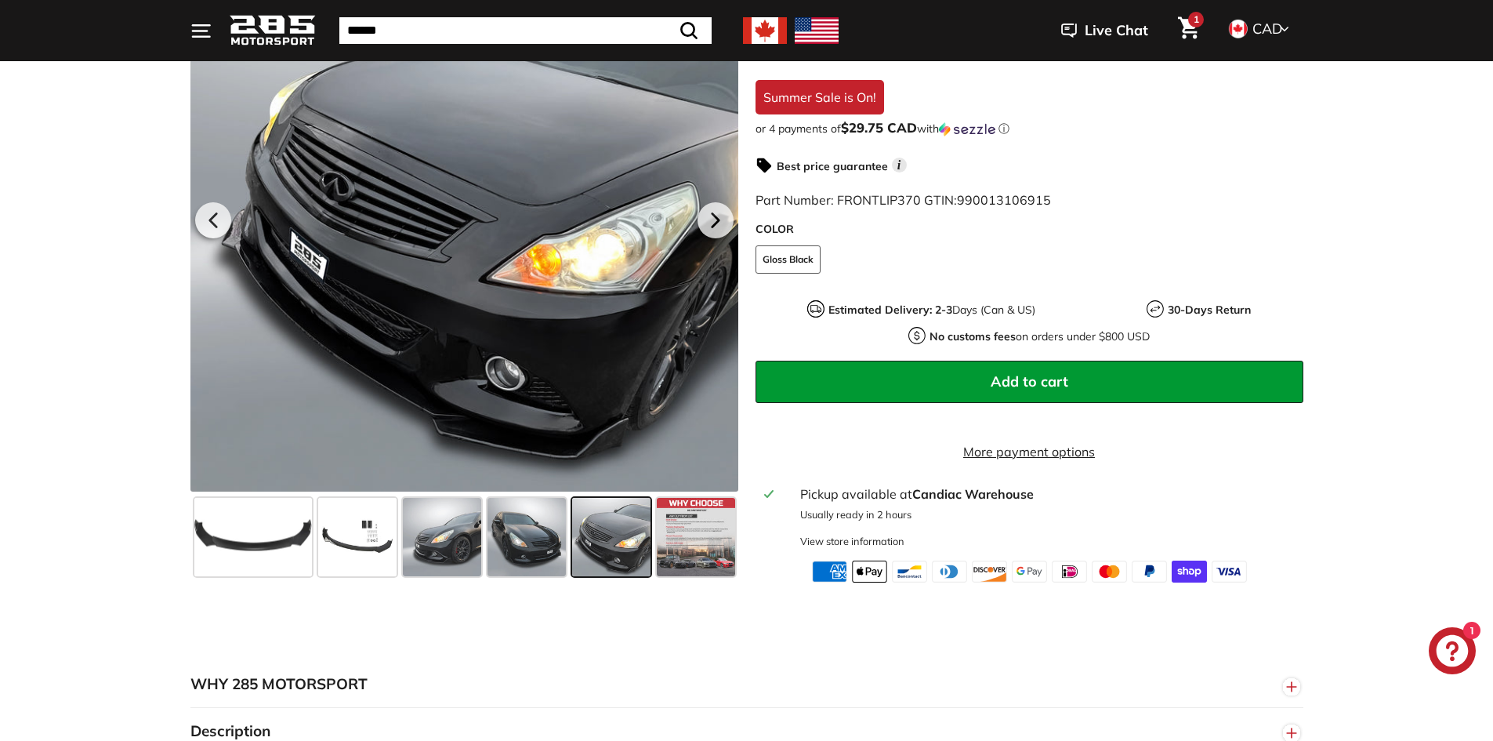
scroll to position [123, 0]
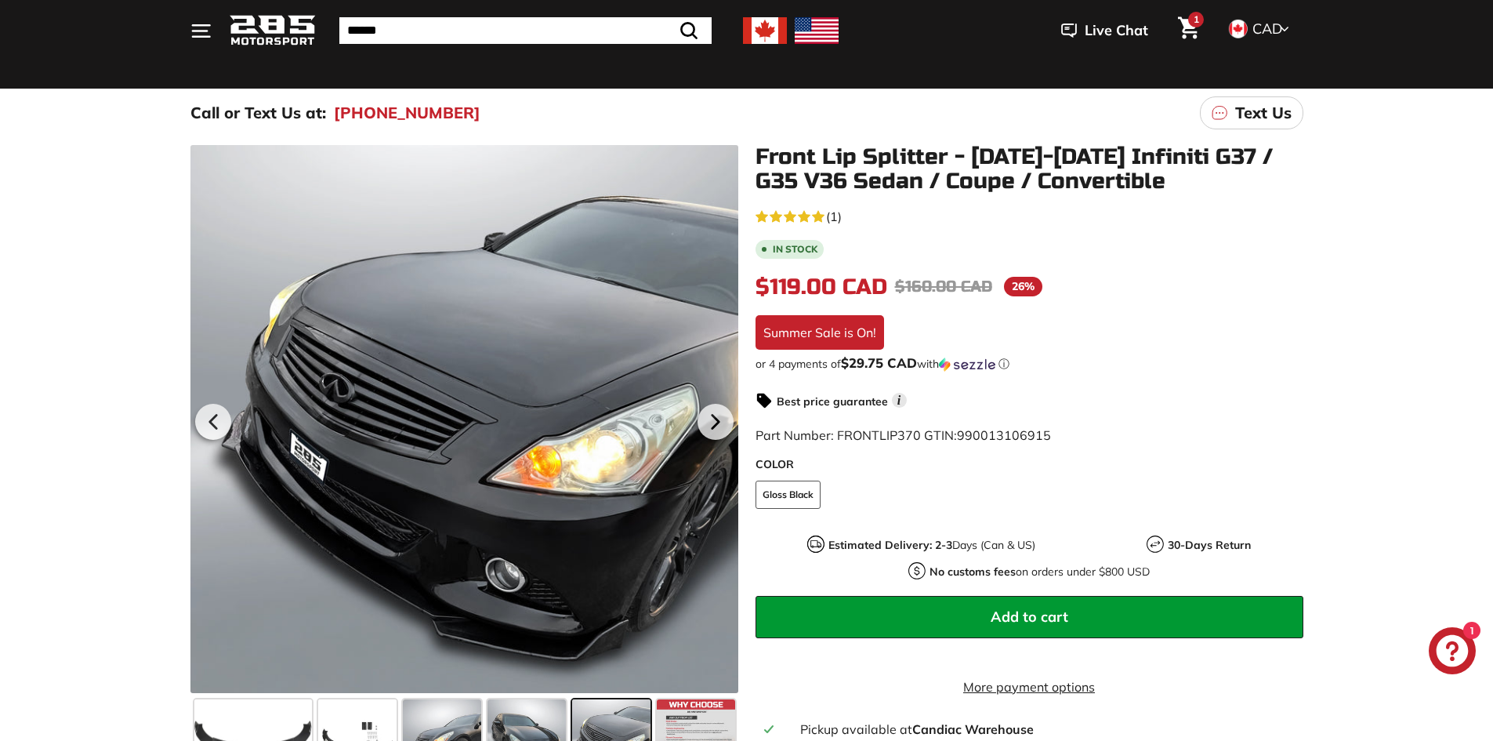
click at [1199, 35] on link "1" at bounding box center [1188, 30] width 40 height 53
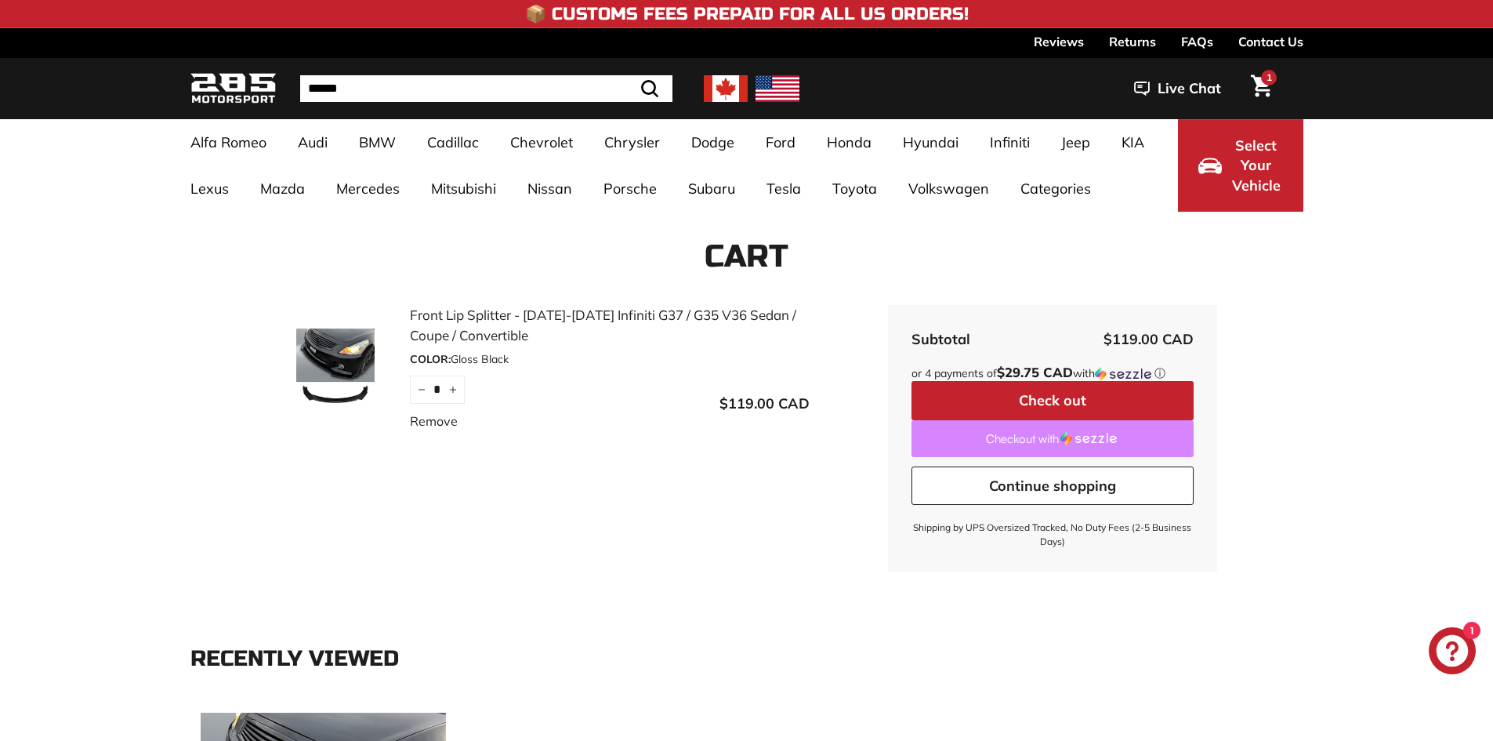
click at [1068, 429] on link "Checkout with" at bounding box center [1052, 438] width 282 height 37
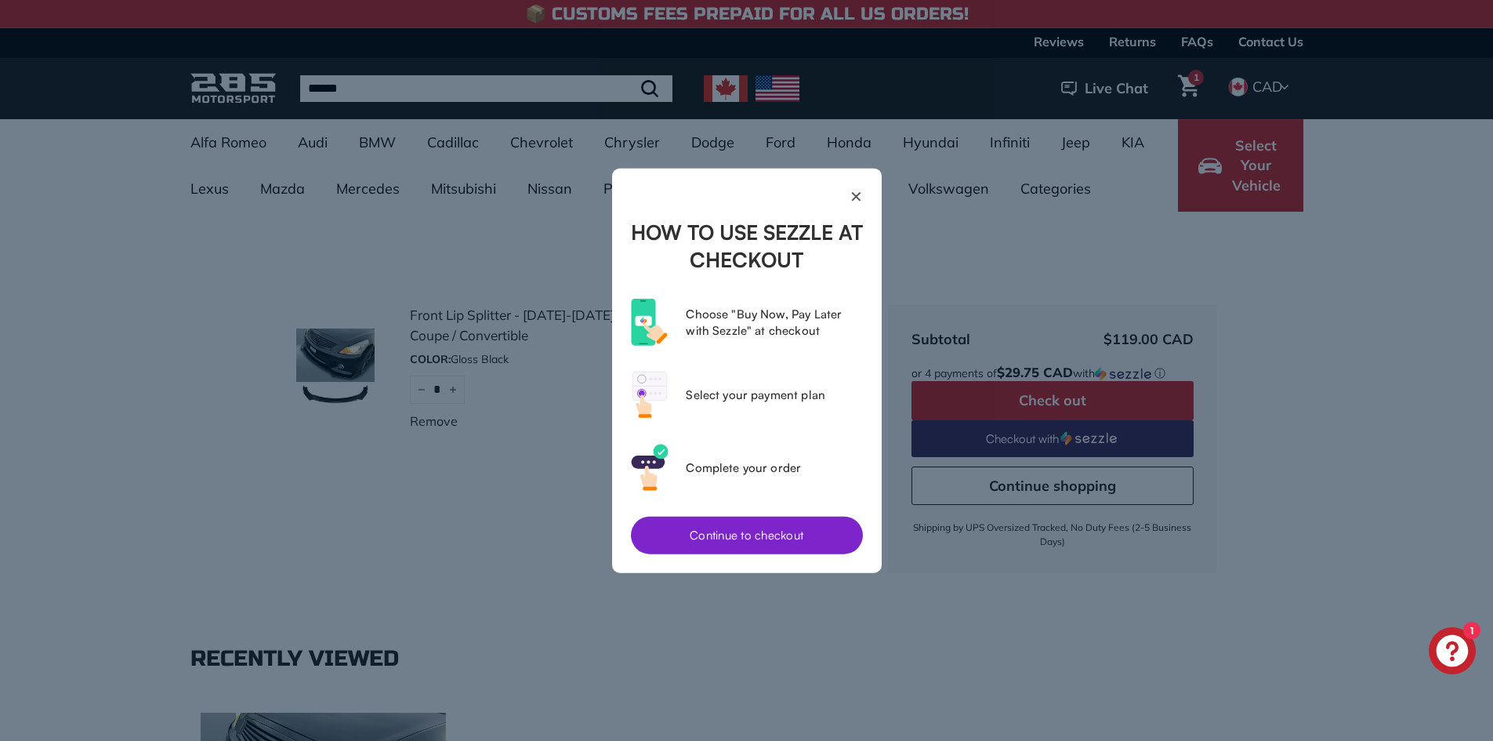
click at [773, 522] on button "Continue to checkout" at bounding box center [747, 535] width 232 height 38
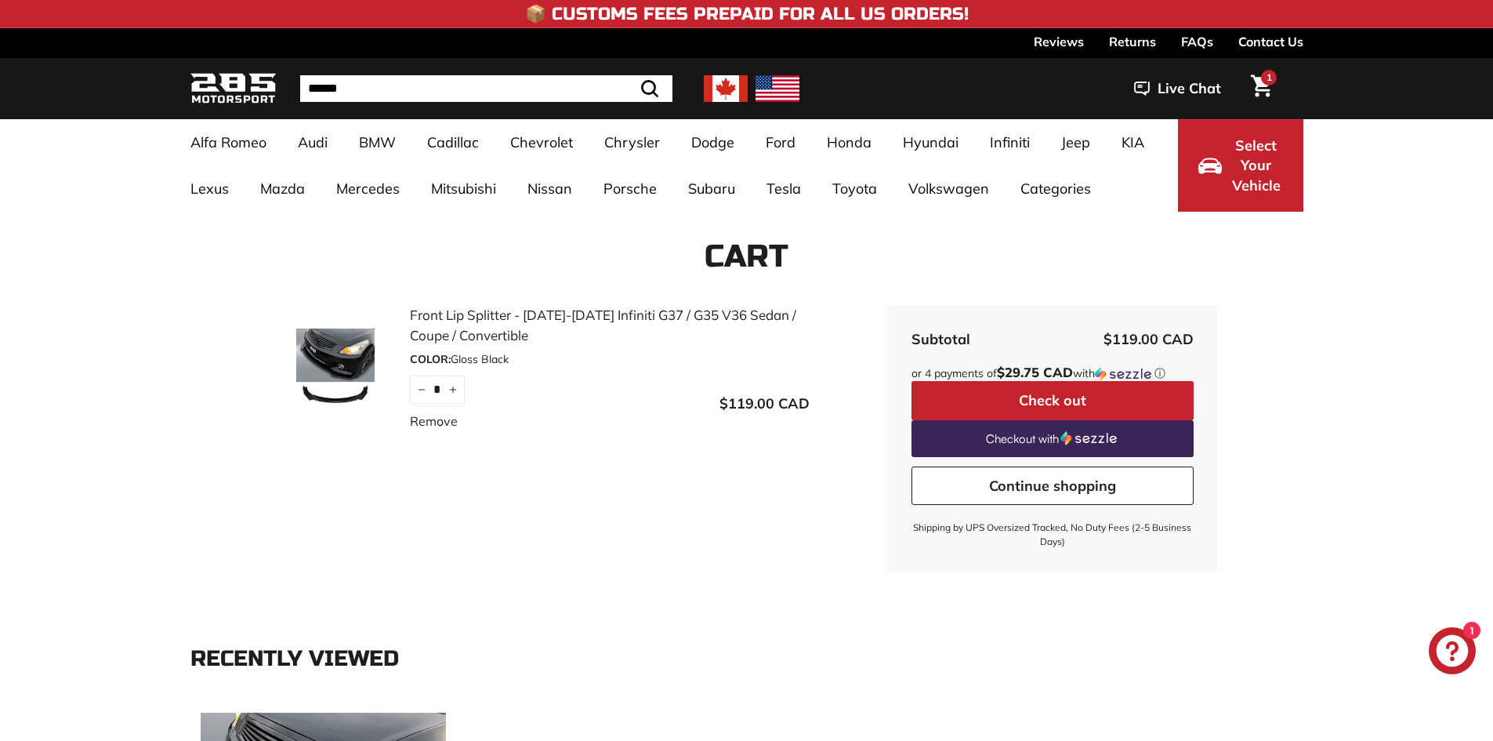
click at [367, 89] on input "Search" at bounding box center [486, 88] width 372 height 27
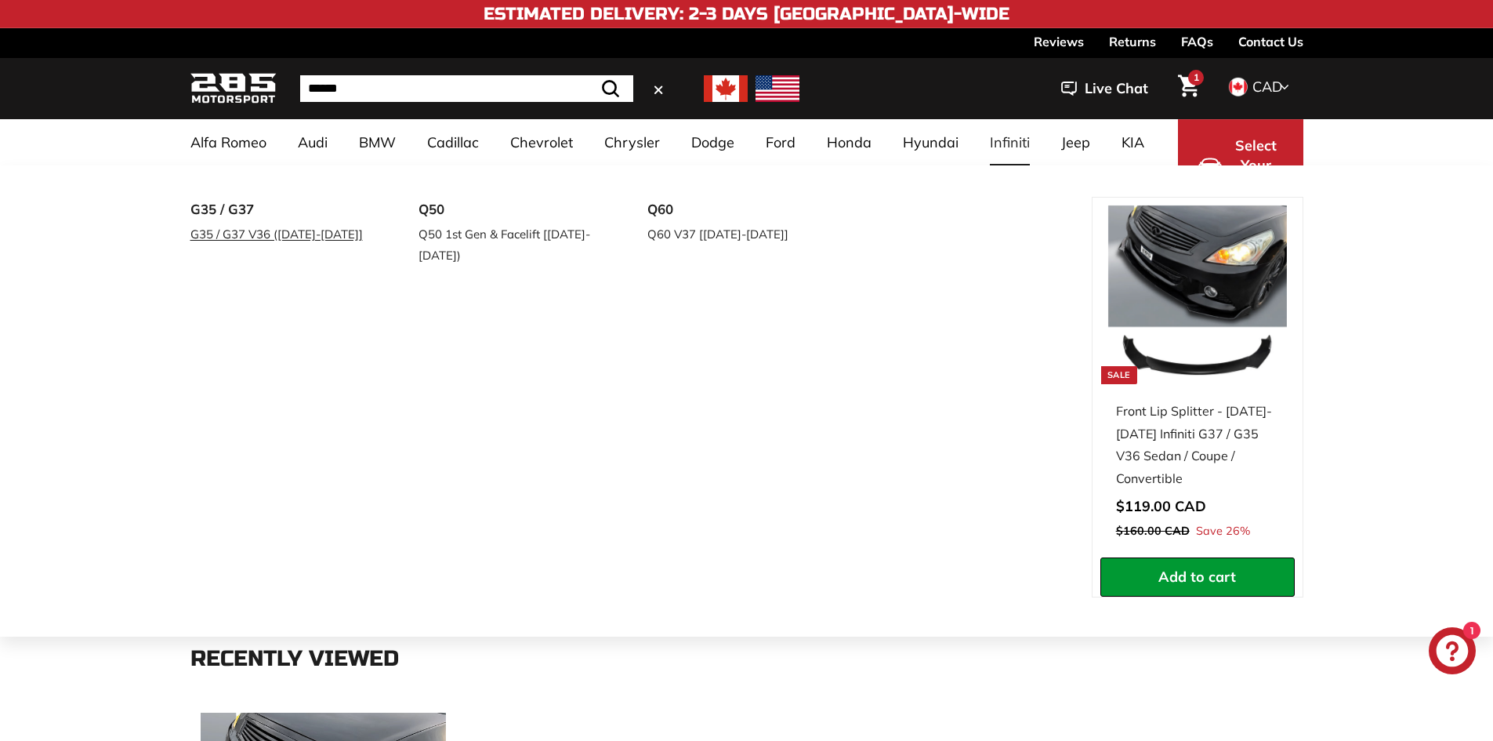
click at [281, 243] on link "G35 / G37 V36 ([DATE]-[DATE]]" at bounding box center [282, 234] width 185 height 23
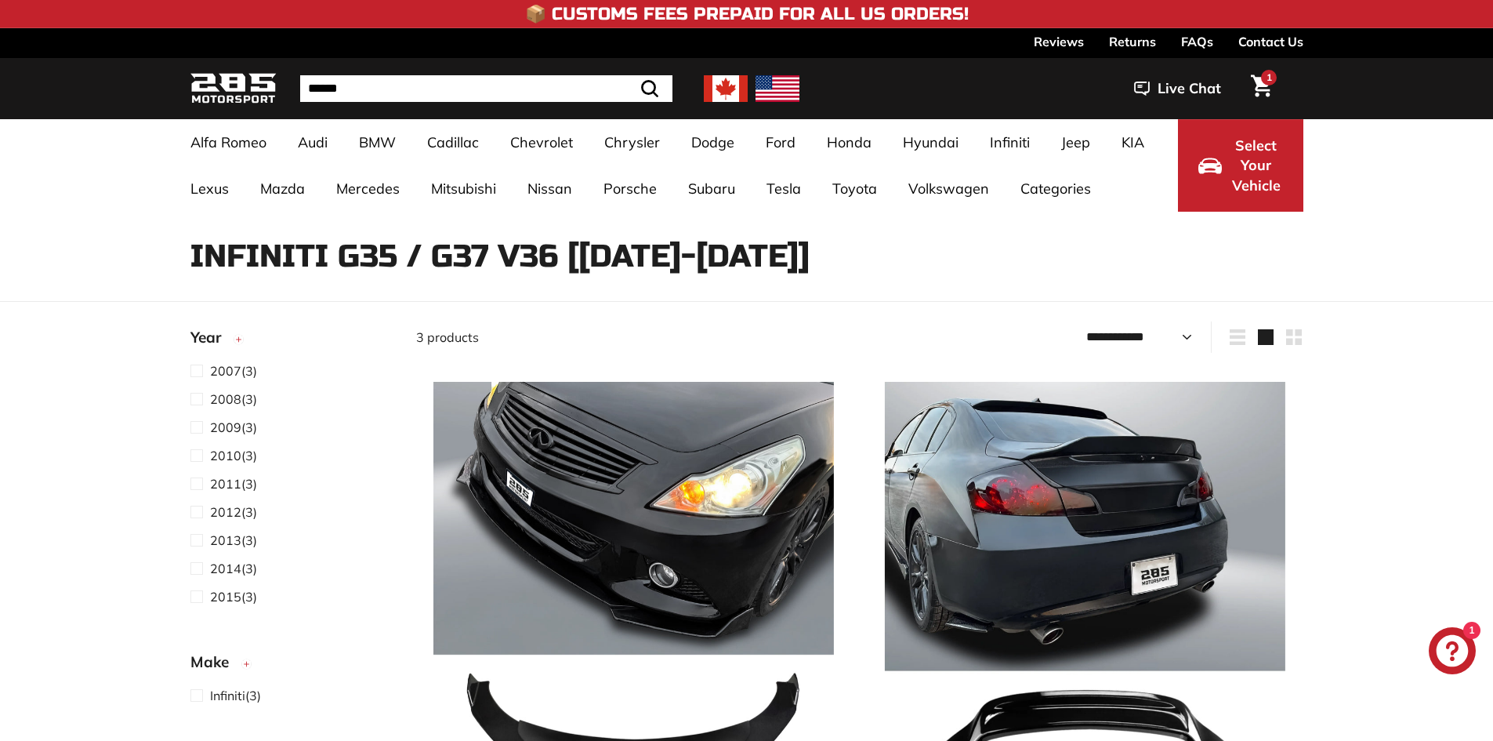
select select "**********"
click at [444, 85] on input "Search" at bounding box center [486, 88] width 372 height 27
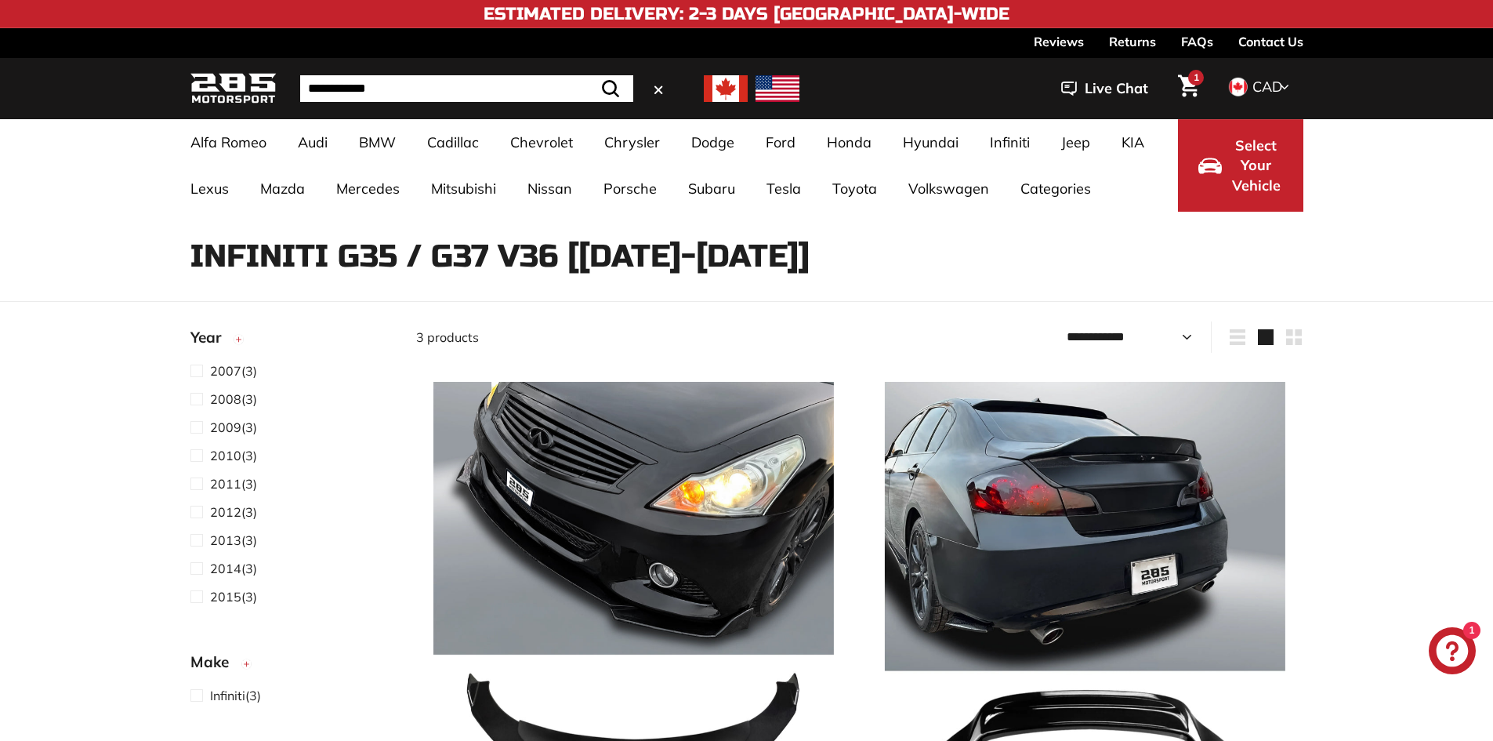
type input "**********"
click at [588, 75] on button ".cls-1{fill:none;stroke:#000;stroke-miterlimit:10;stroke-width:2px} Search" at bounding box center [610, 88] width 45 height 27
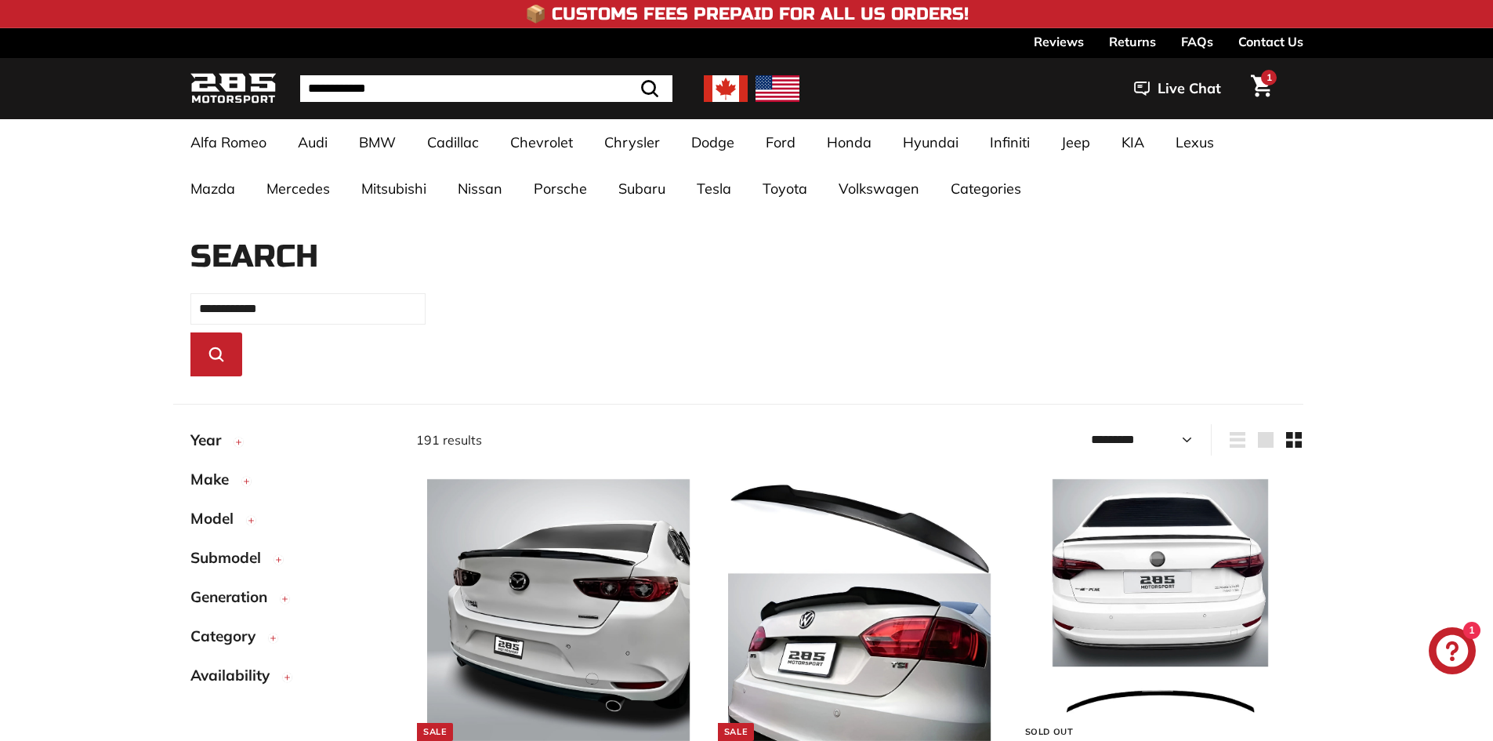
select select "*********"
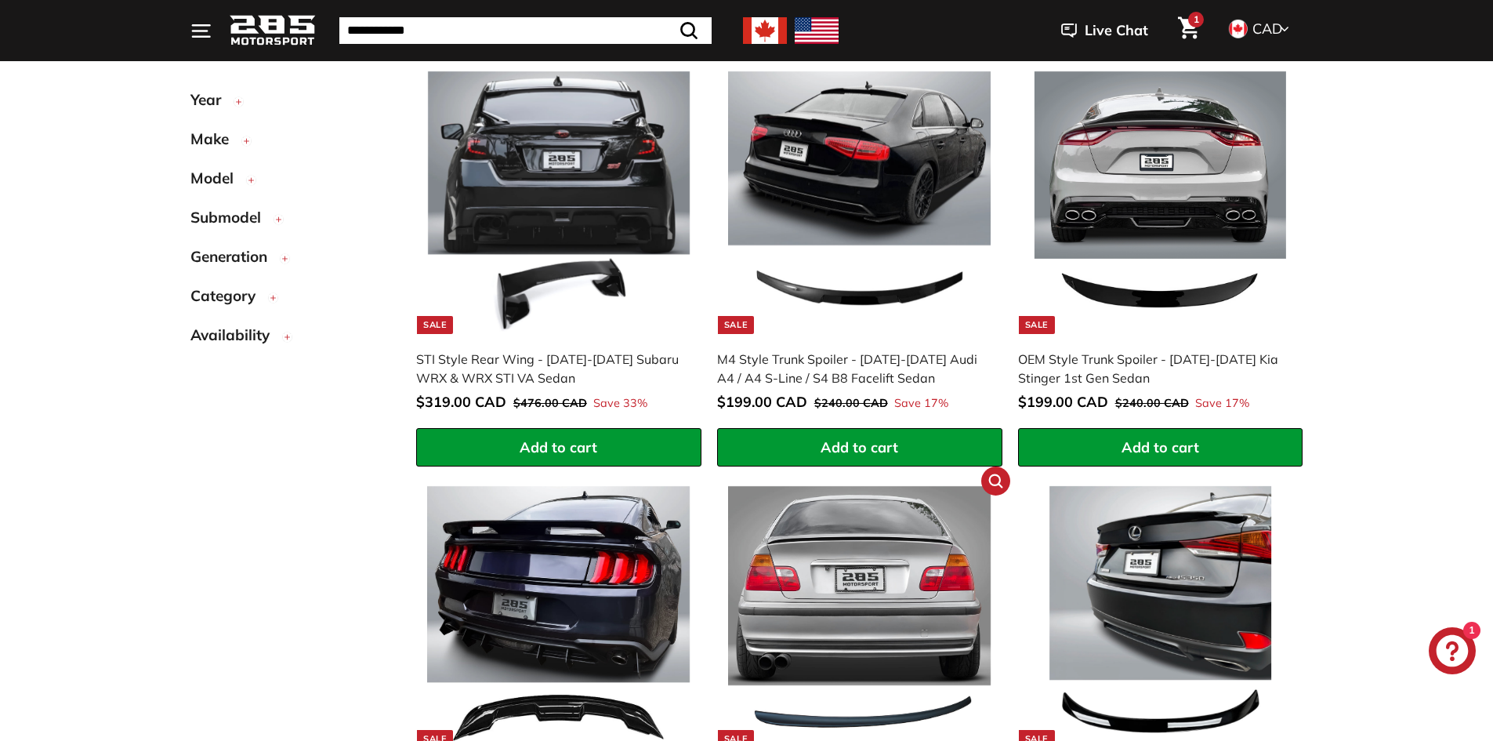
scroll to position [1521, 0]
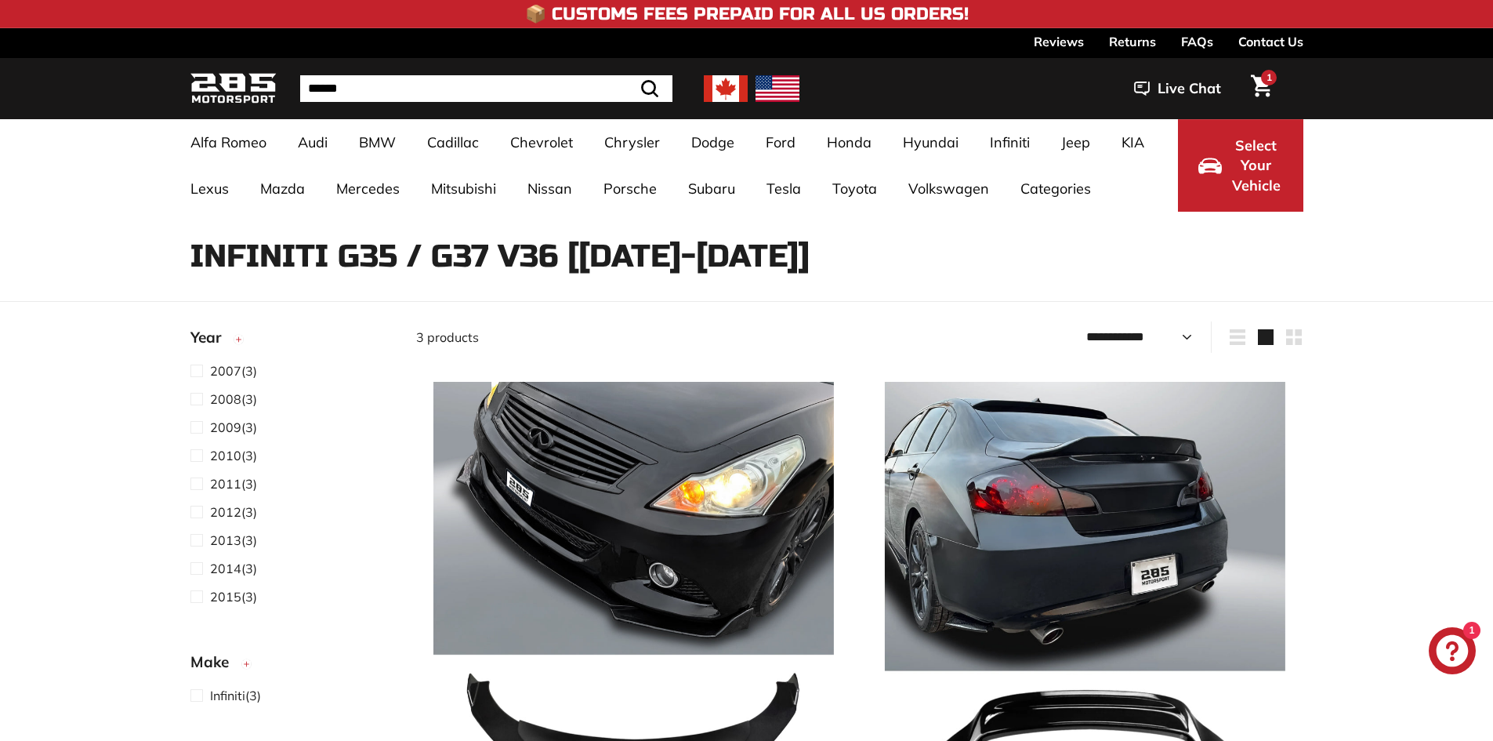
select select "**********"
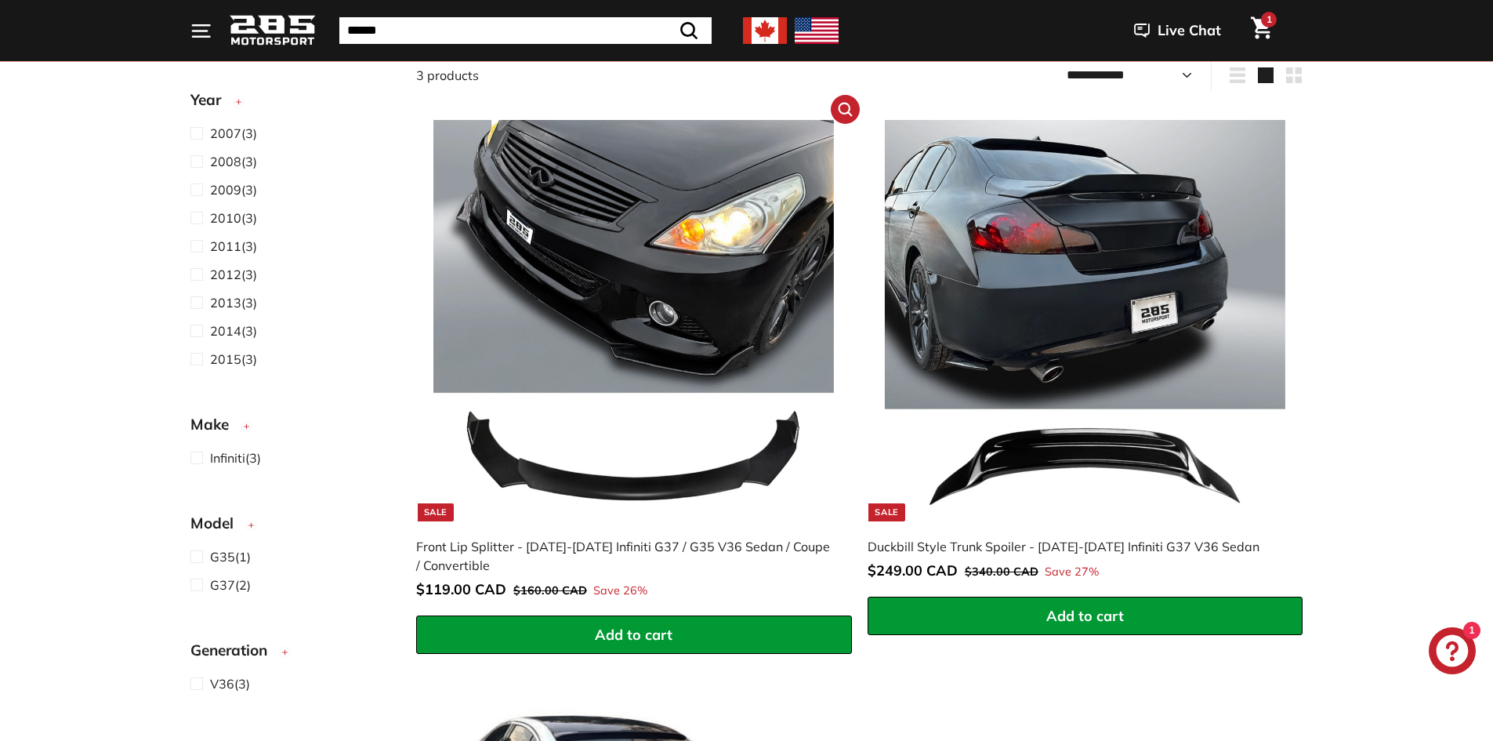
scroll to position [313, 0]
